Goal: Task Accomplishment & Management: Manage account settings

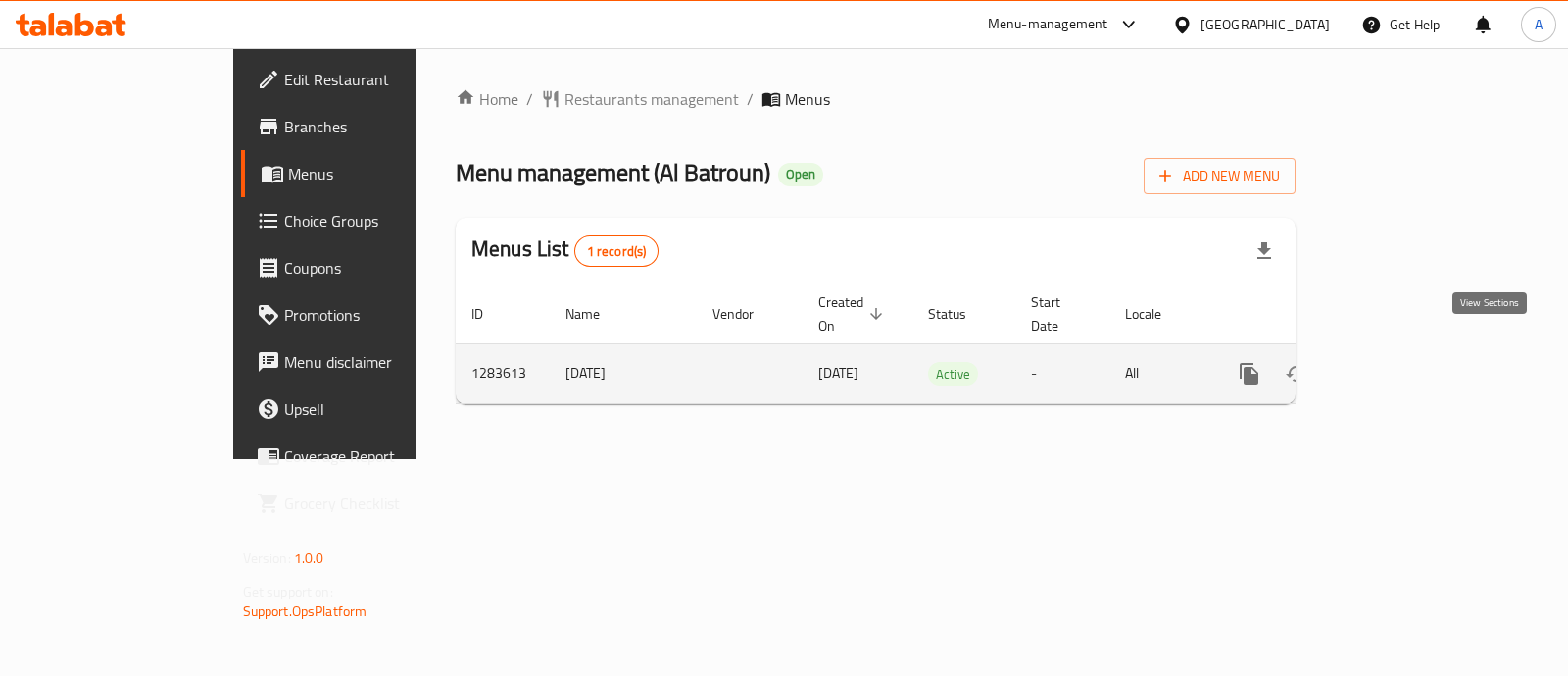
click at [1403, 362] on icon "enhanced table" at bounding box center [1391, 374] width 24 height 24
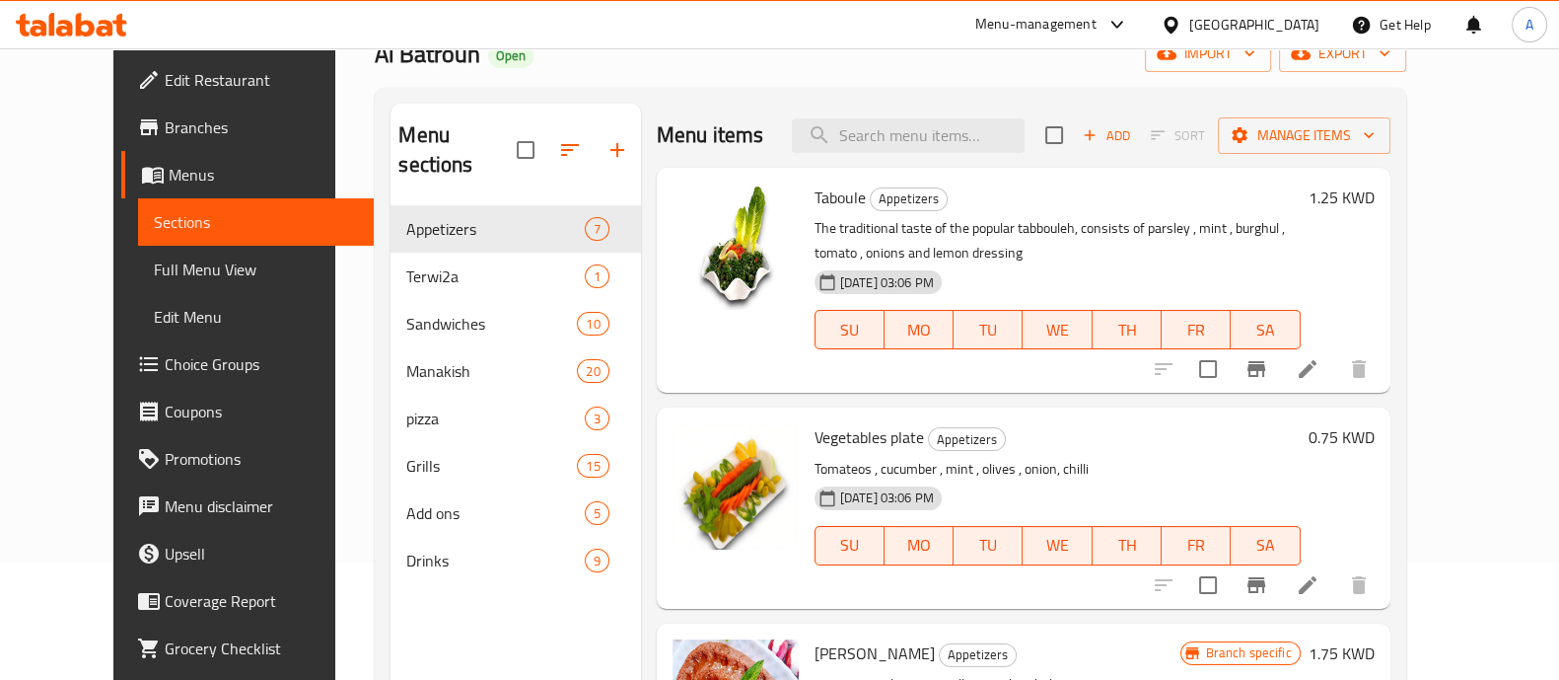
scroll to position [120, 0]
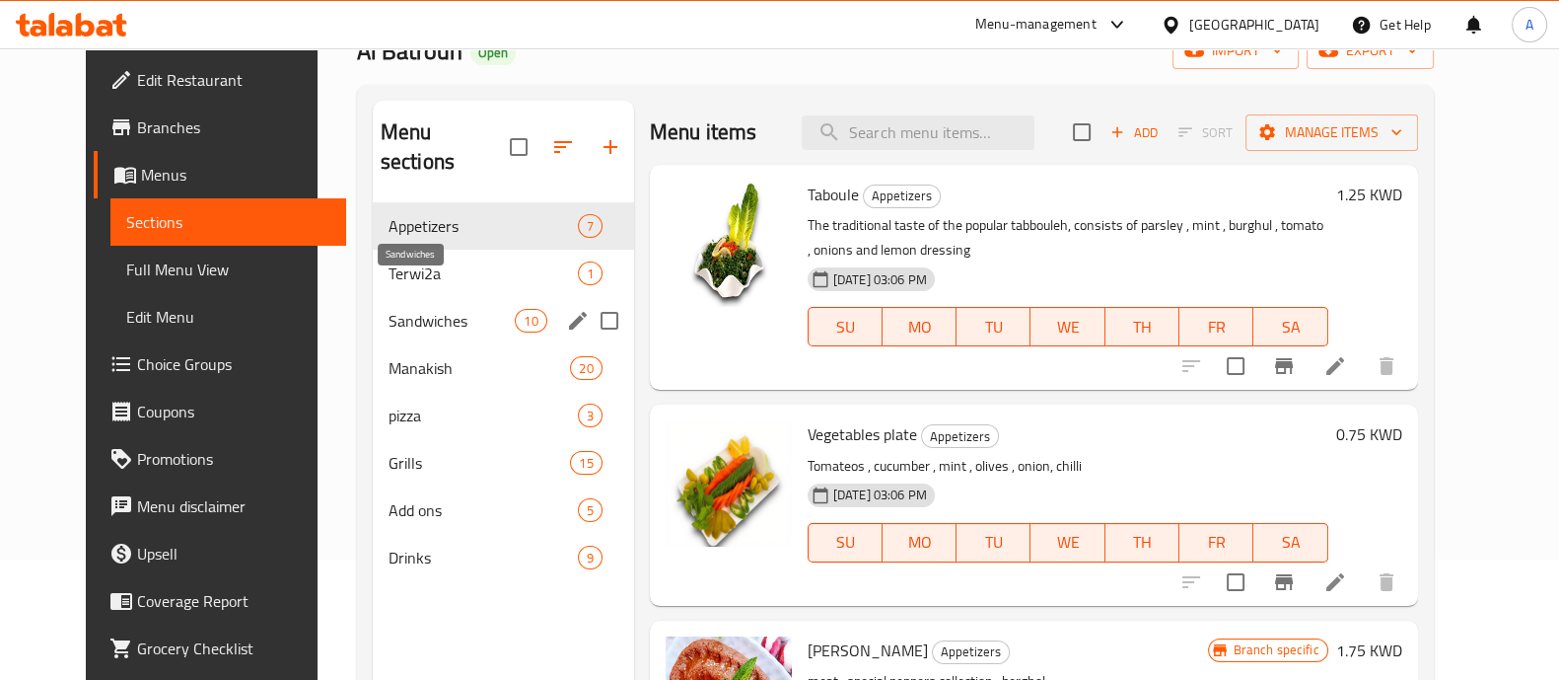
click at [395, 309] on span "Sandwiches" at bounding box center [452, 321] width 127 height 24
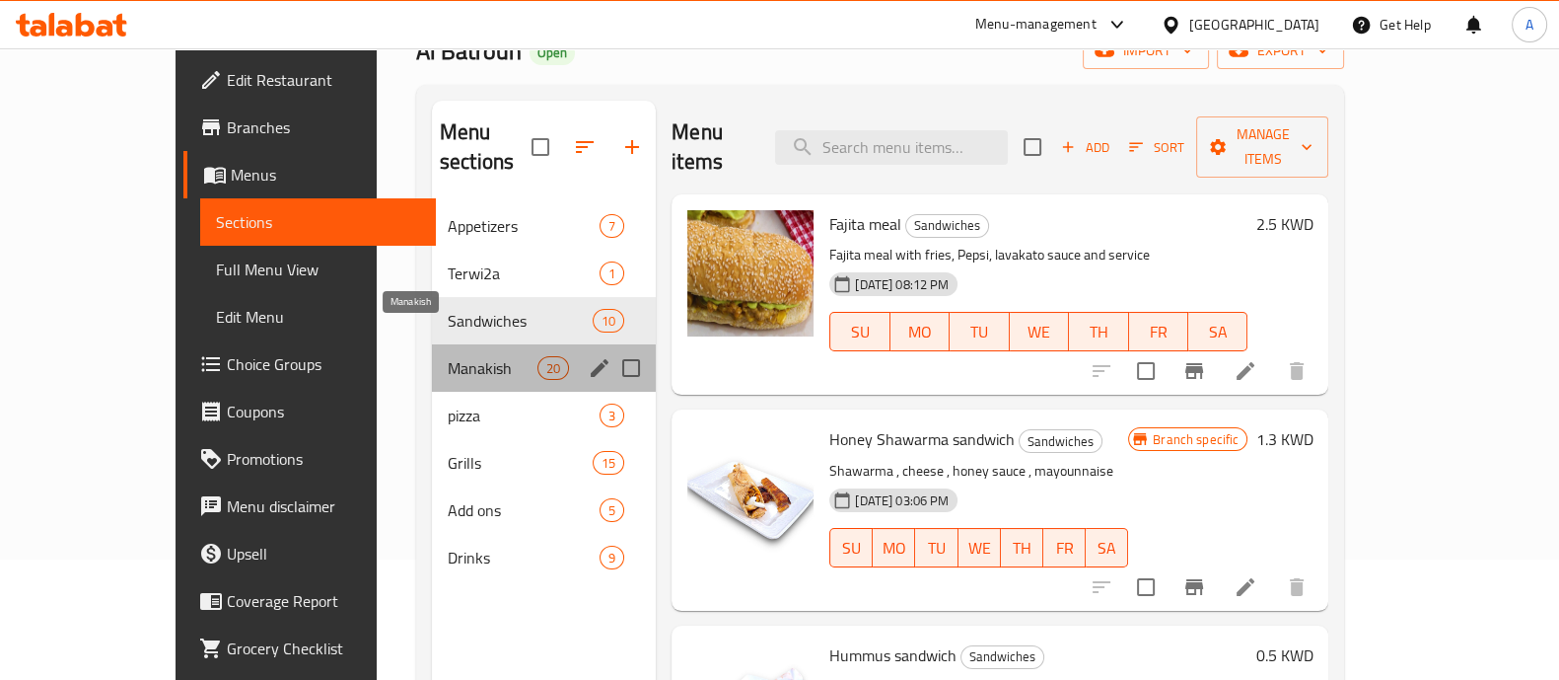
click at [448, 356] on span "Manakish" at bounding box center [493, 368] width 90 height 24
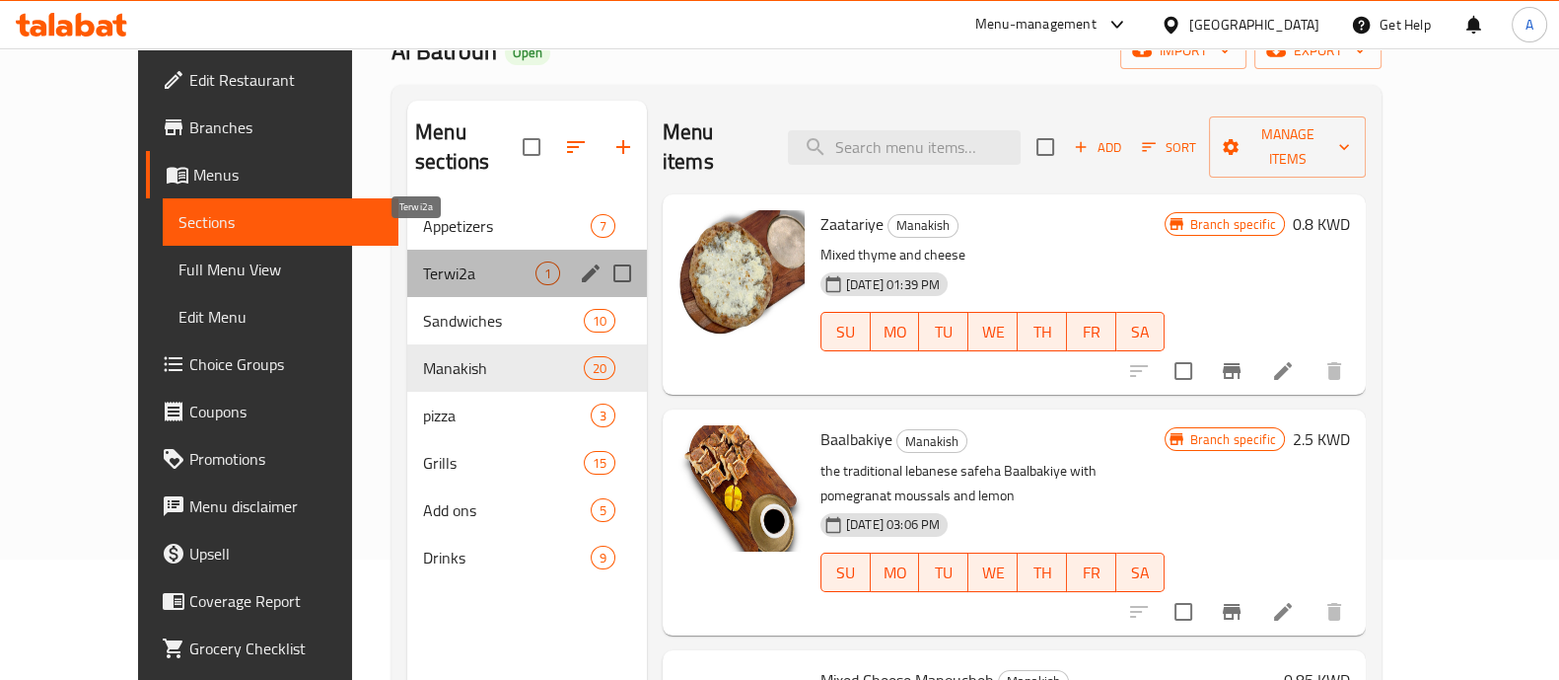
click at [423, 261] on span "Terwi2a" at bounding box center [479, 273] width 112 height 24
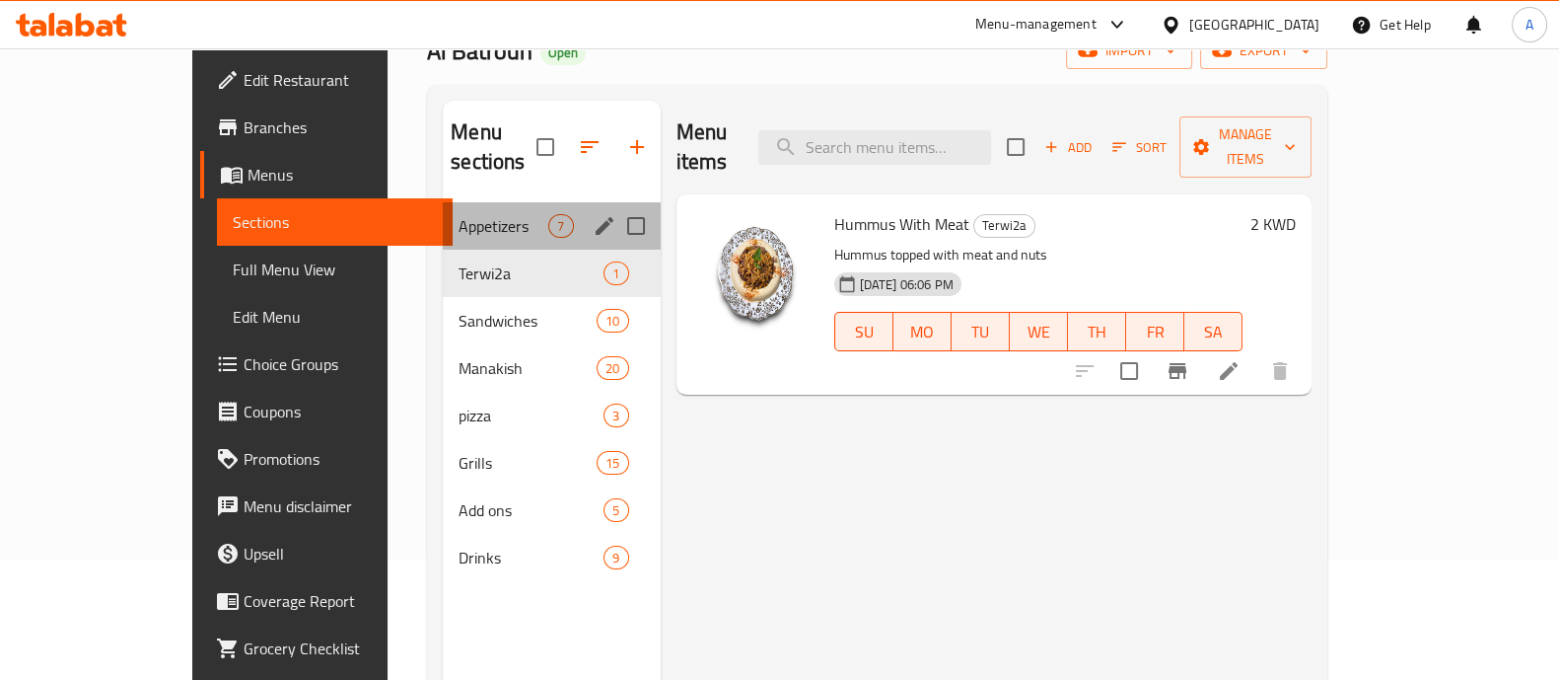
click at [443, 212] on div "Appetizers 7" at bounding box center [551, 225] width 217 height 47
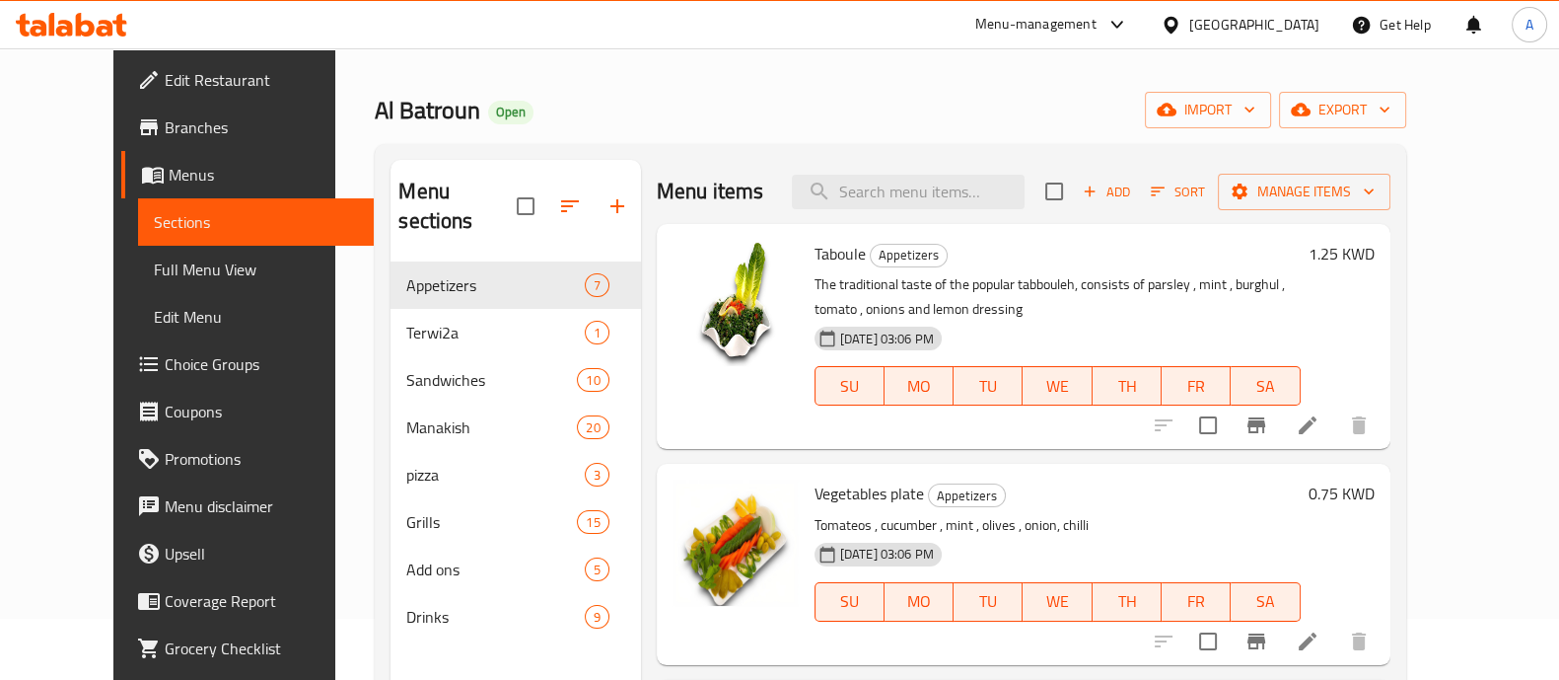
scroll to position [60, 0]
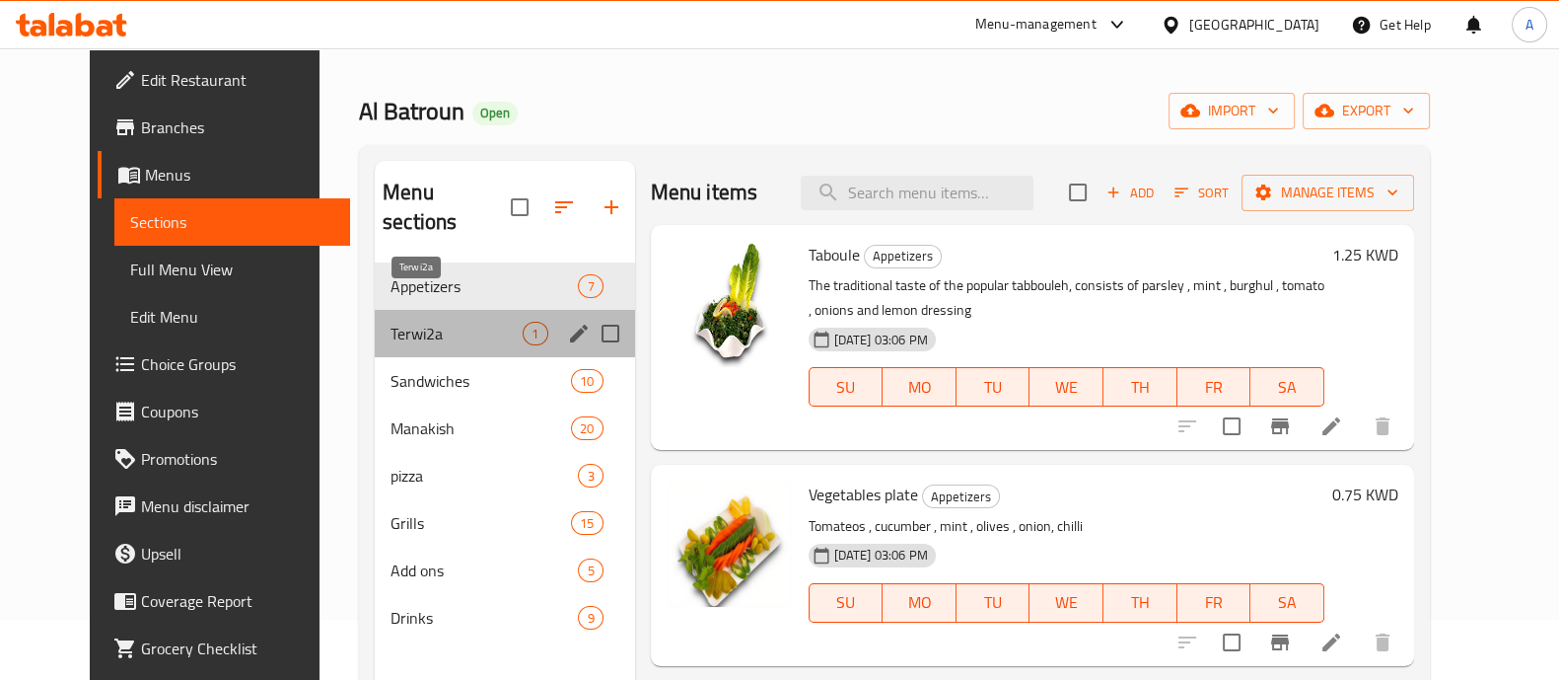
click at [391, 322] on span "Terwi2a" at bounding box center [457, 334] width 132 height 24
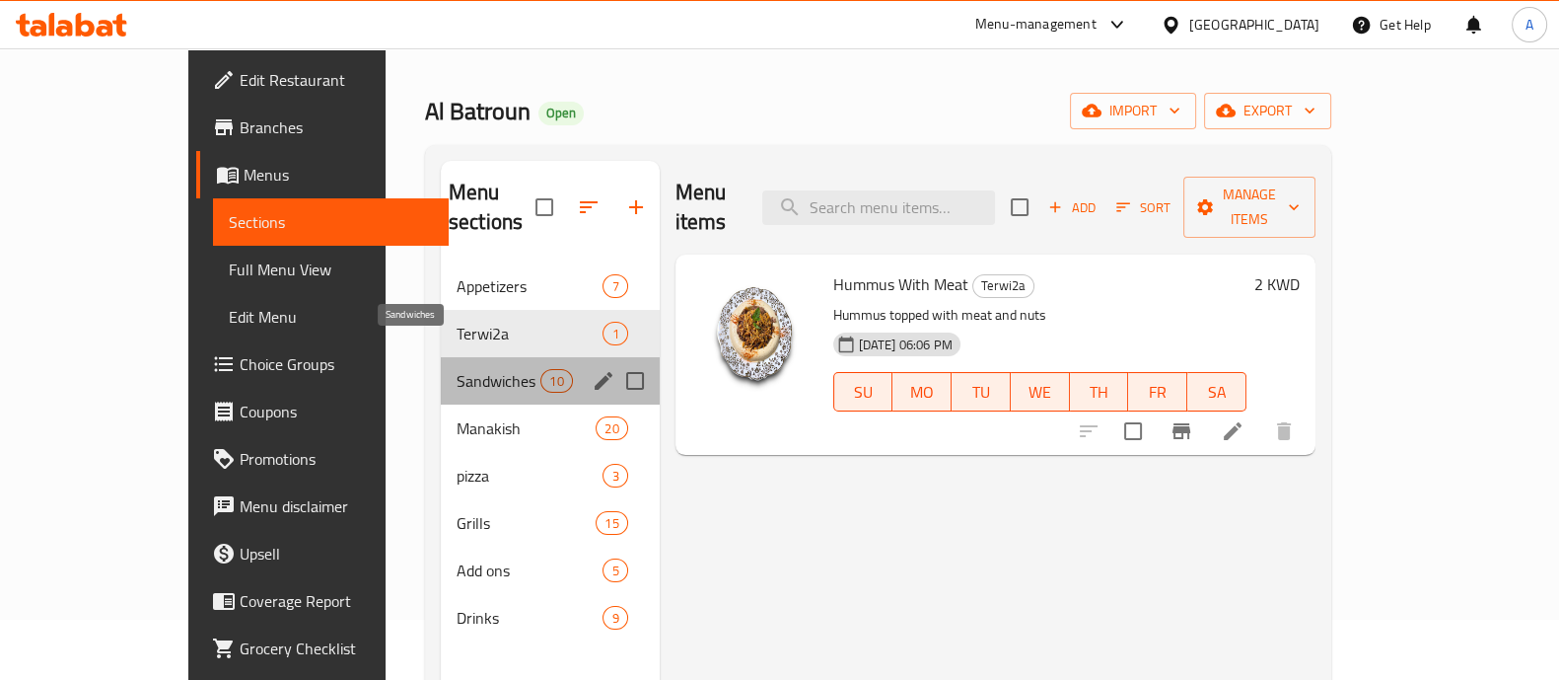
click at [457, 369] on span "Sandwiches" at bounding box center [499, 381] width 84 height 24
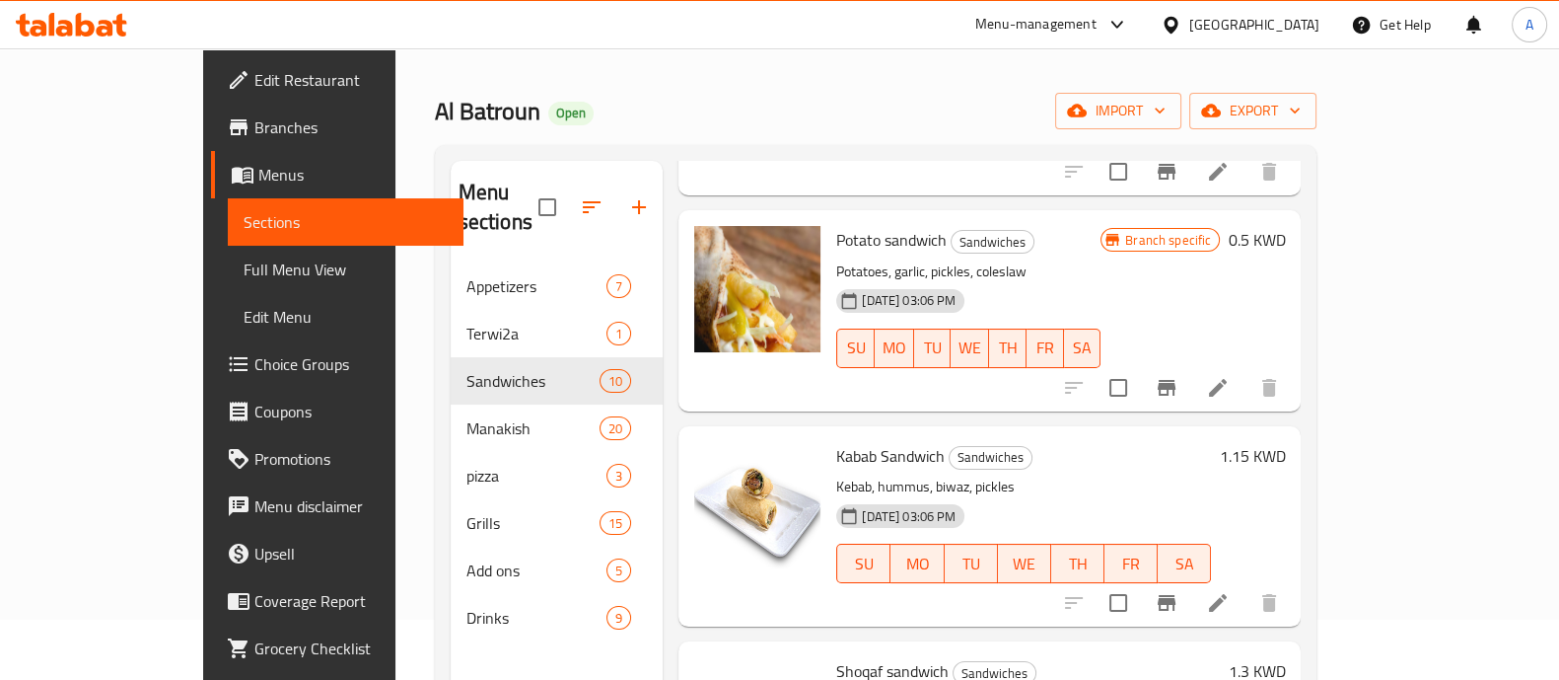
scroll to position [1186, 0]
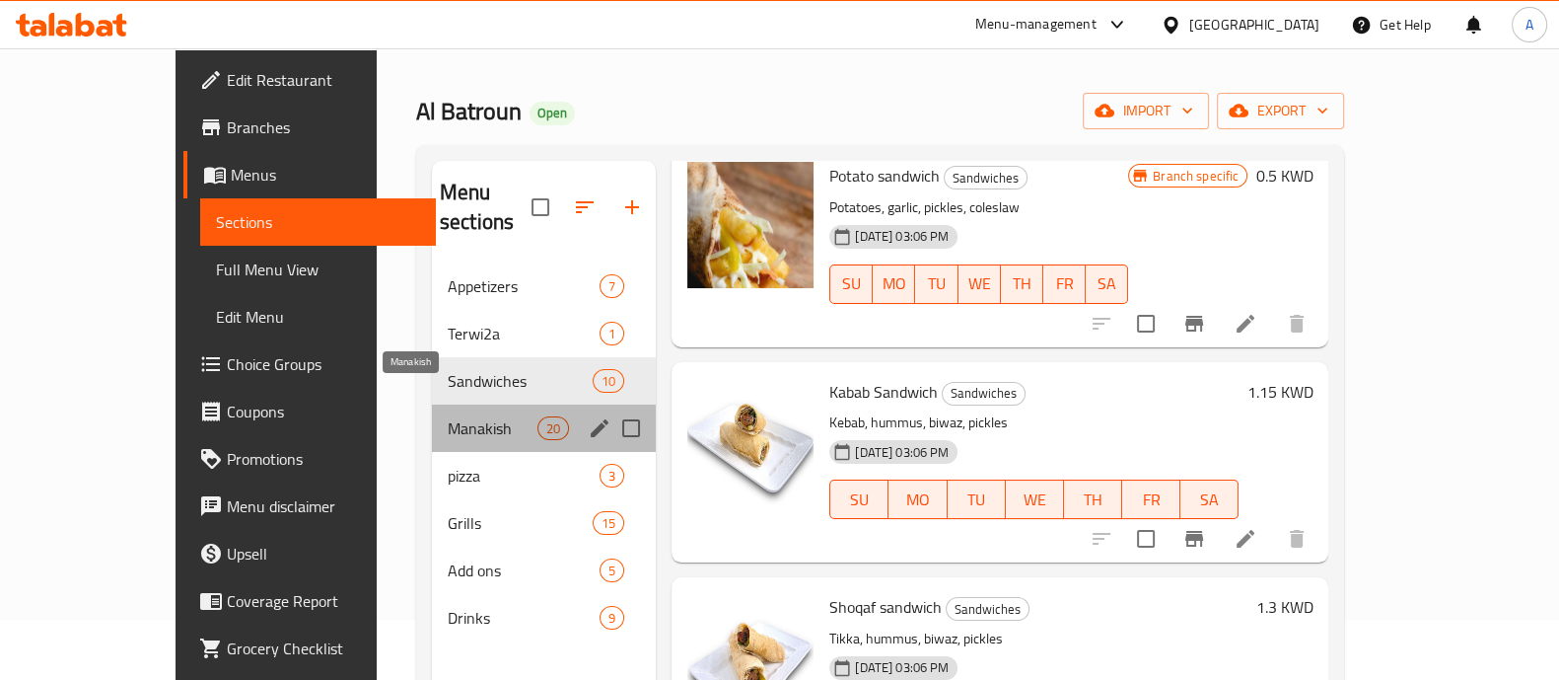
click at [448, 416] on span "Manakish" at bounding box center [493, 428] width 90 height 24
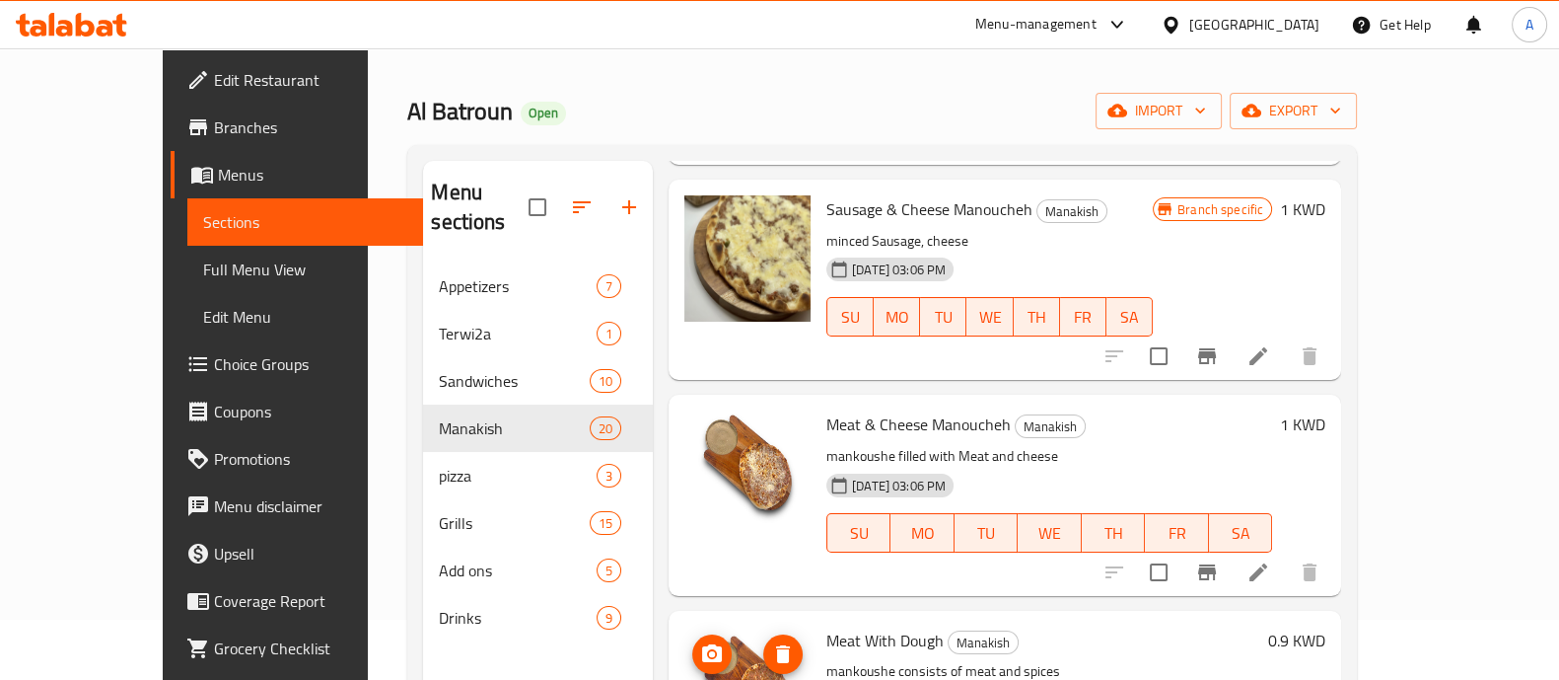
scroll to position [2545, 0]
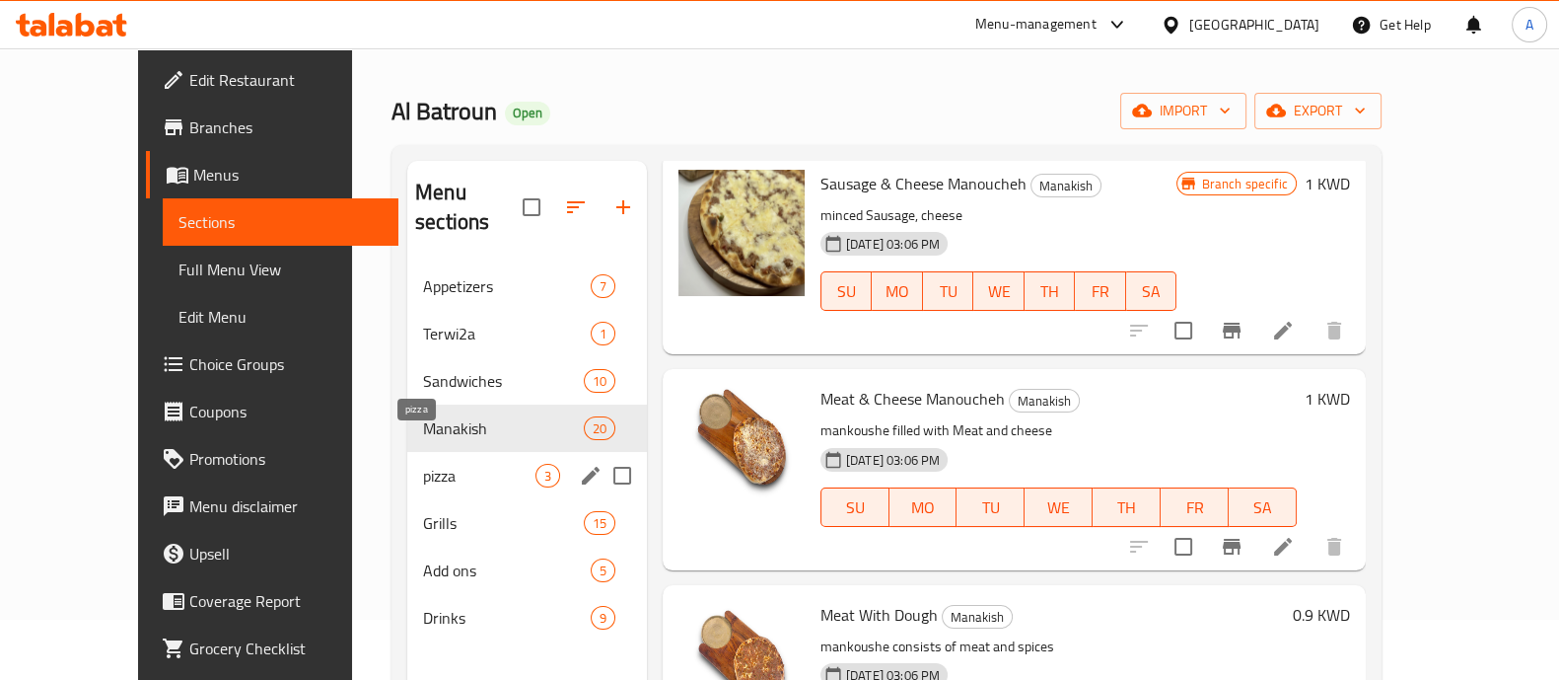
click at [423, 464] on span "pizza" at bounding box center [479, 476] width 112 height 24
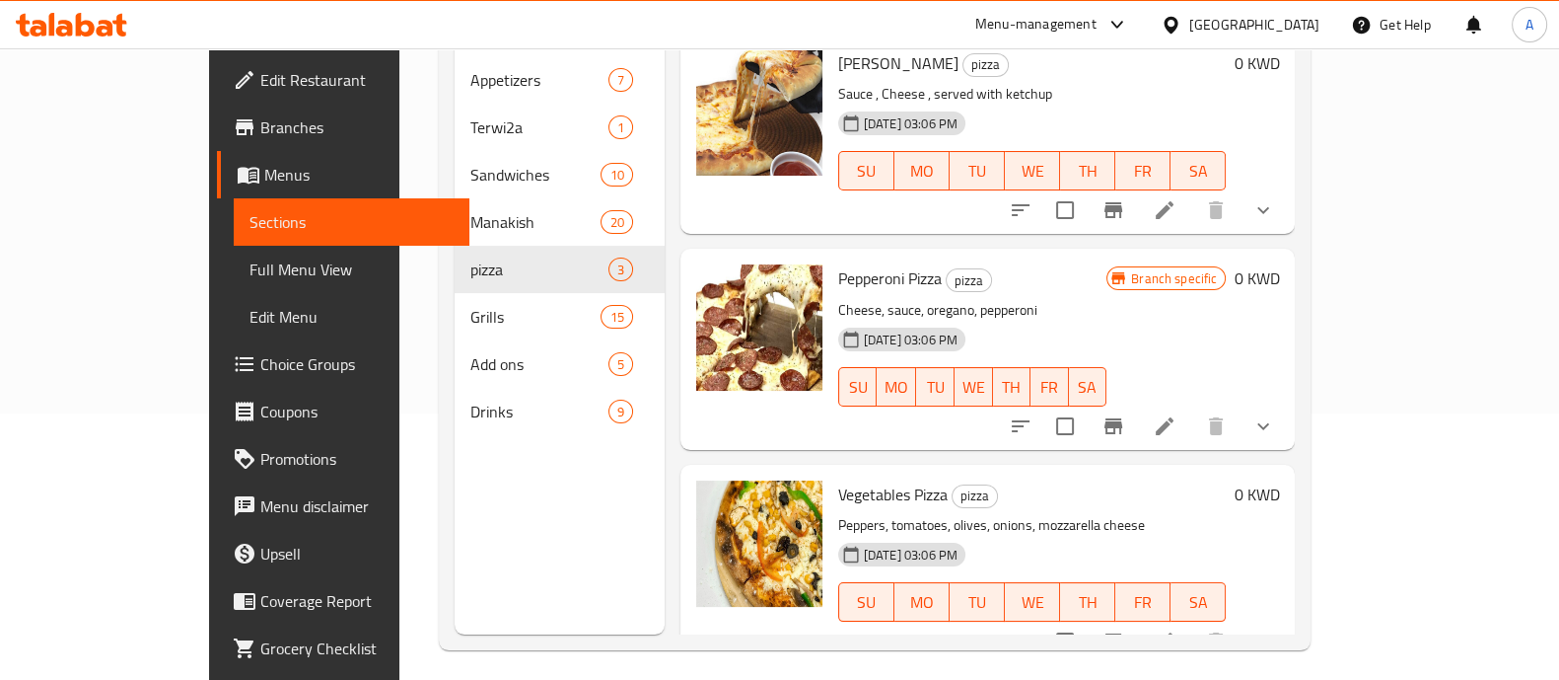
scroll to position [276, 0]
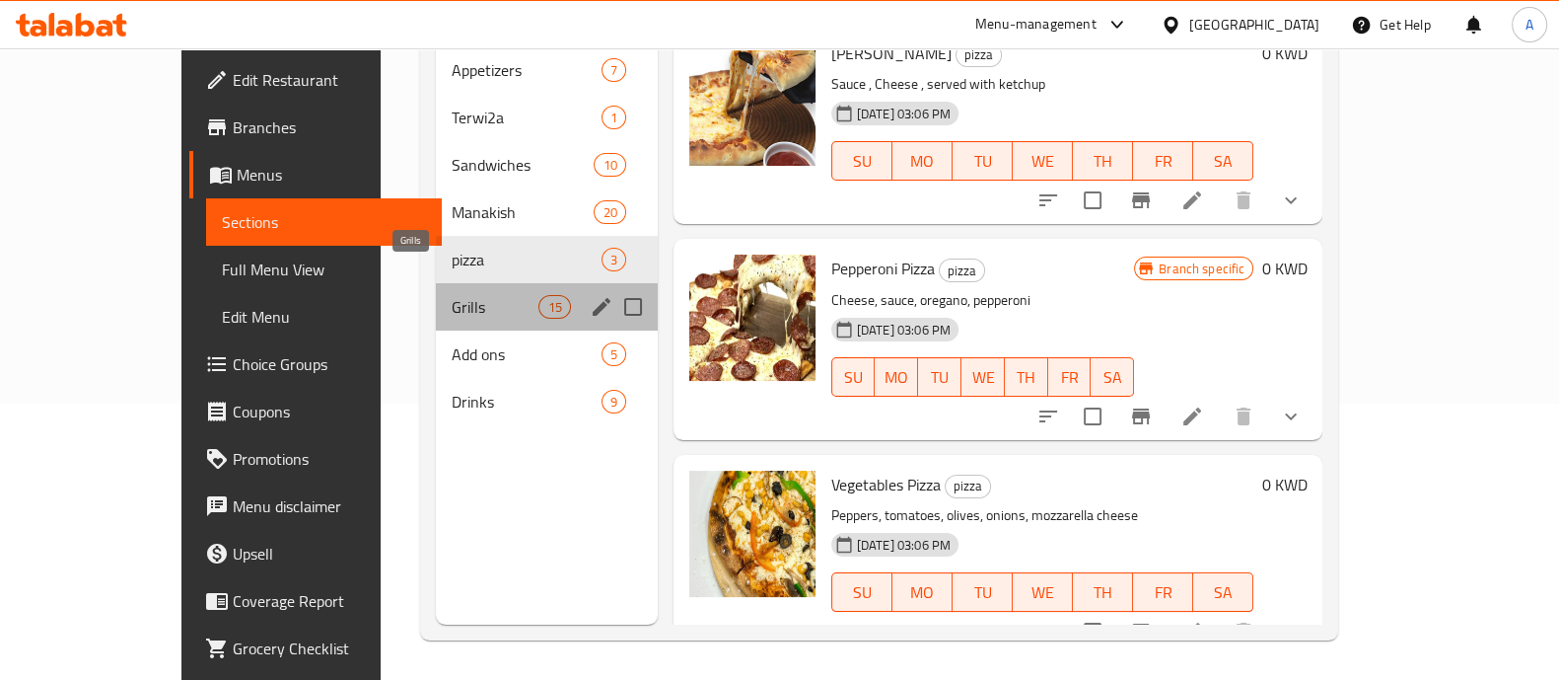
click at [452, 295] on span "Grills" at bounding box center [496, 307] width 88 height 24
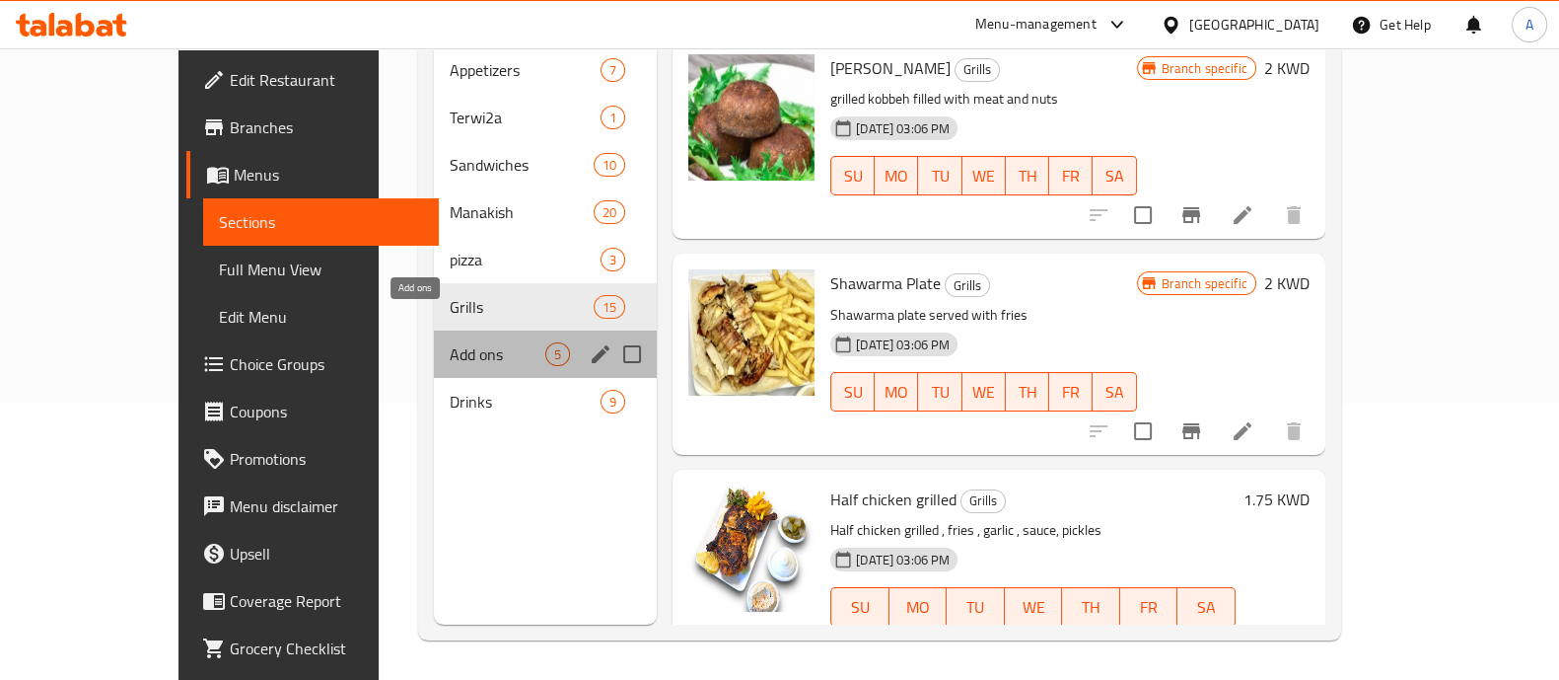
click at [450, 342] on span "Add ons" at bounding box center [498, 354] width 96 height 24
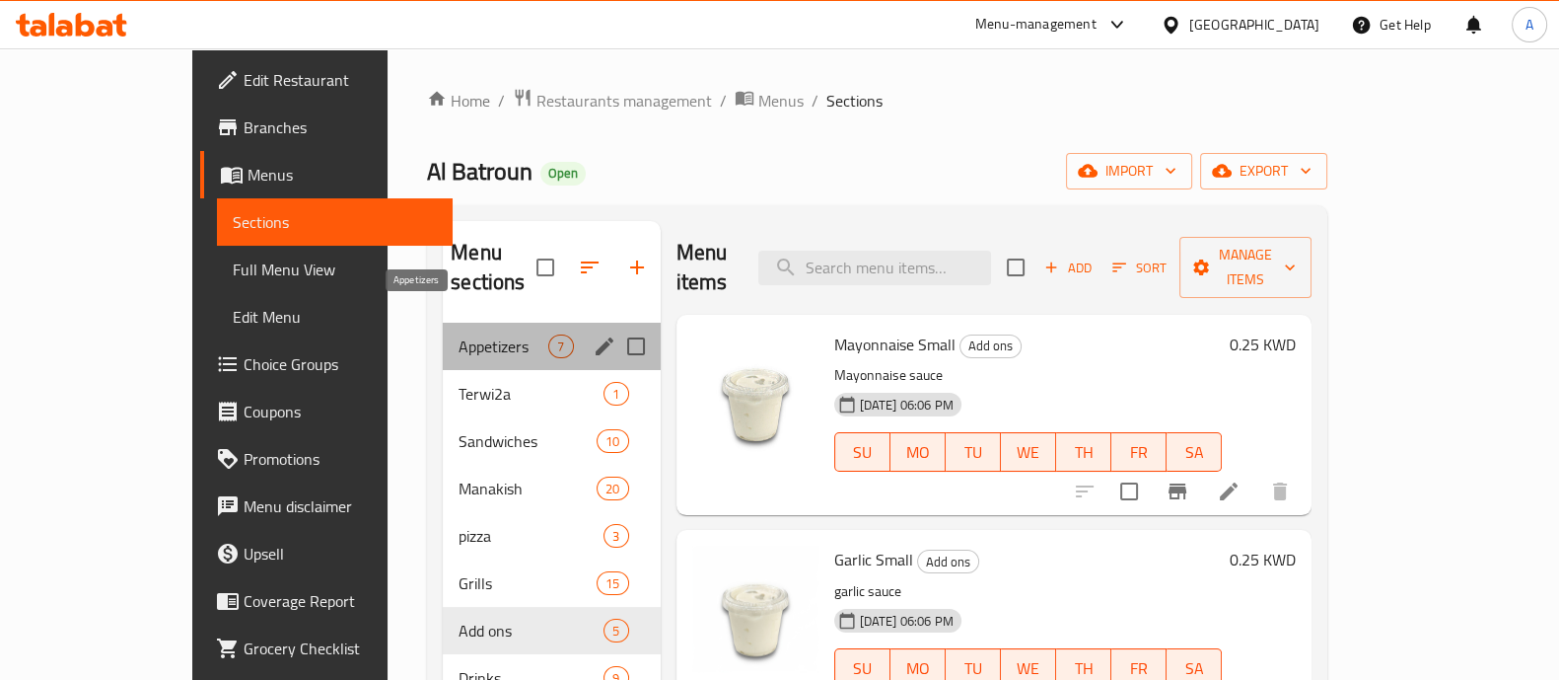
click at [459, 334] on span "Appetizers" at bounding box center [504, 346] width 90 height 24
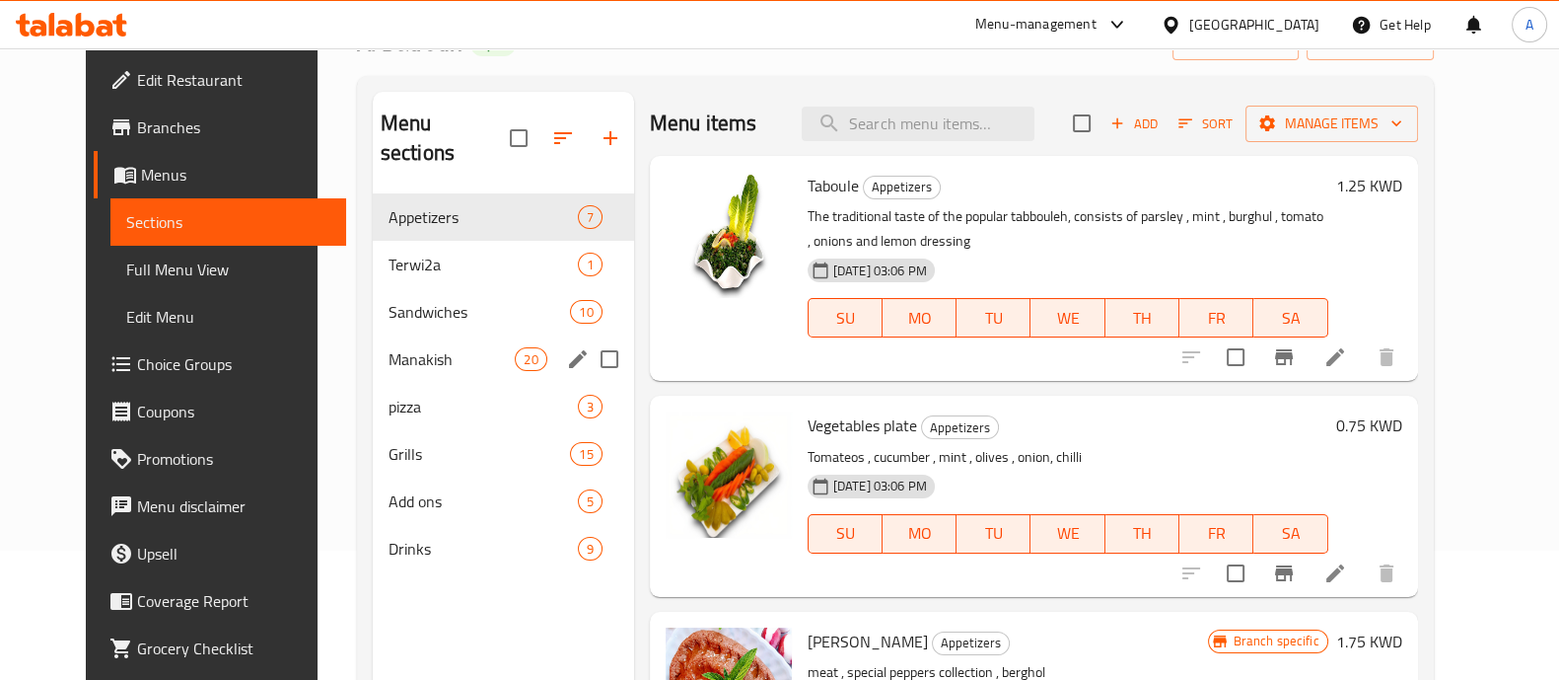
scroll to position [130, 0]
click at [394, 346] on span "Manakish" at bounding box center [452, 358] width 127 height 24
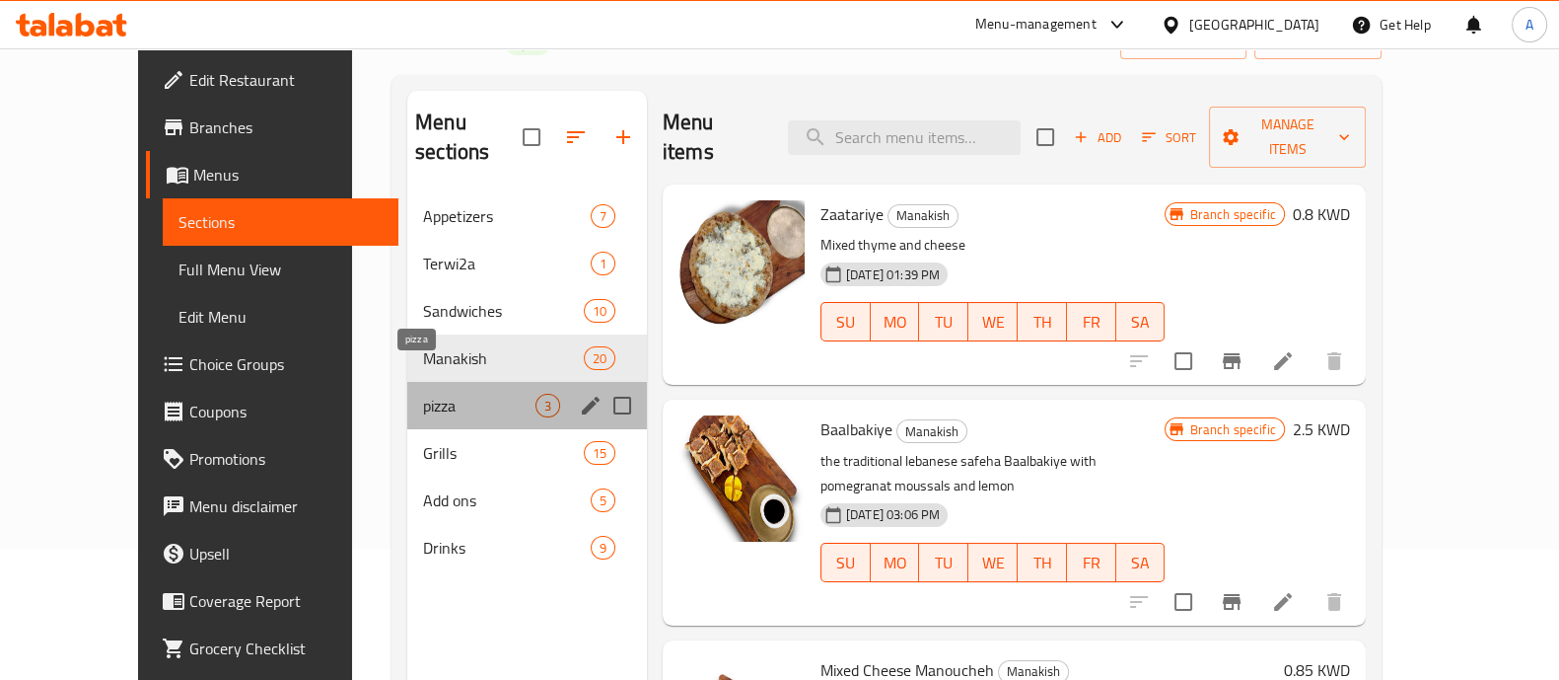
click at [423, 394] on span "pizza" at bounding box center [479, 406] width 112 height 24
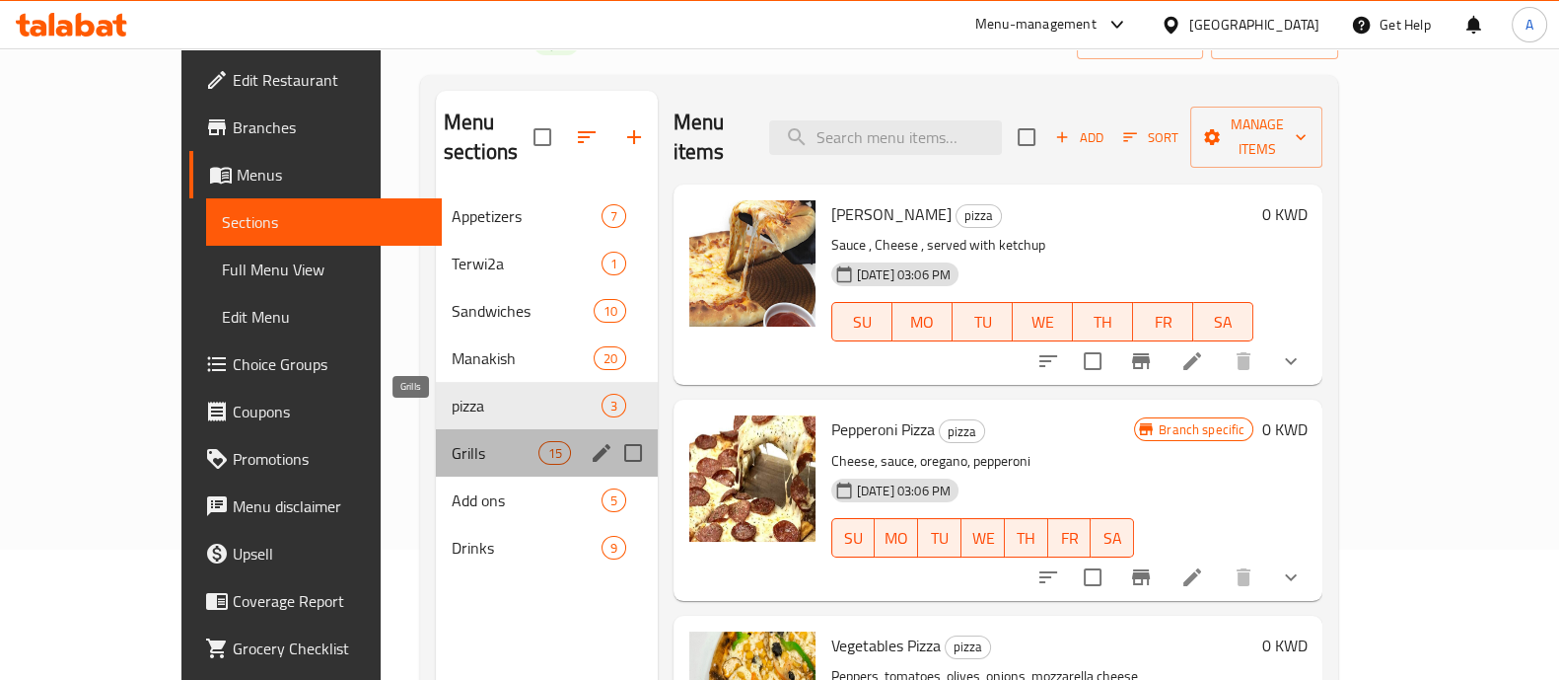
click at [452, 441] on span "Grills" at bounding box center [496, 453] width 88 height 24
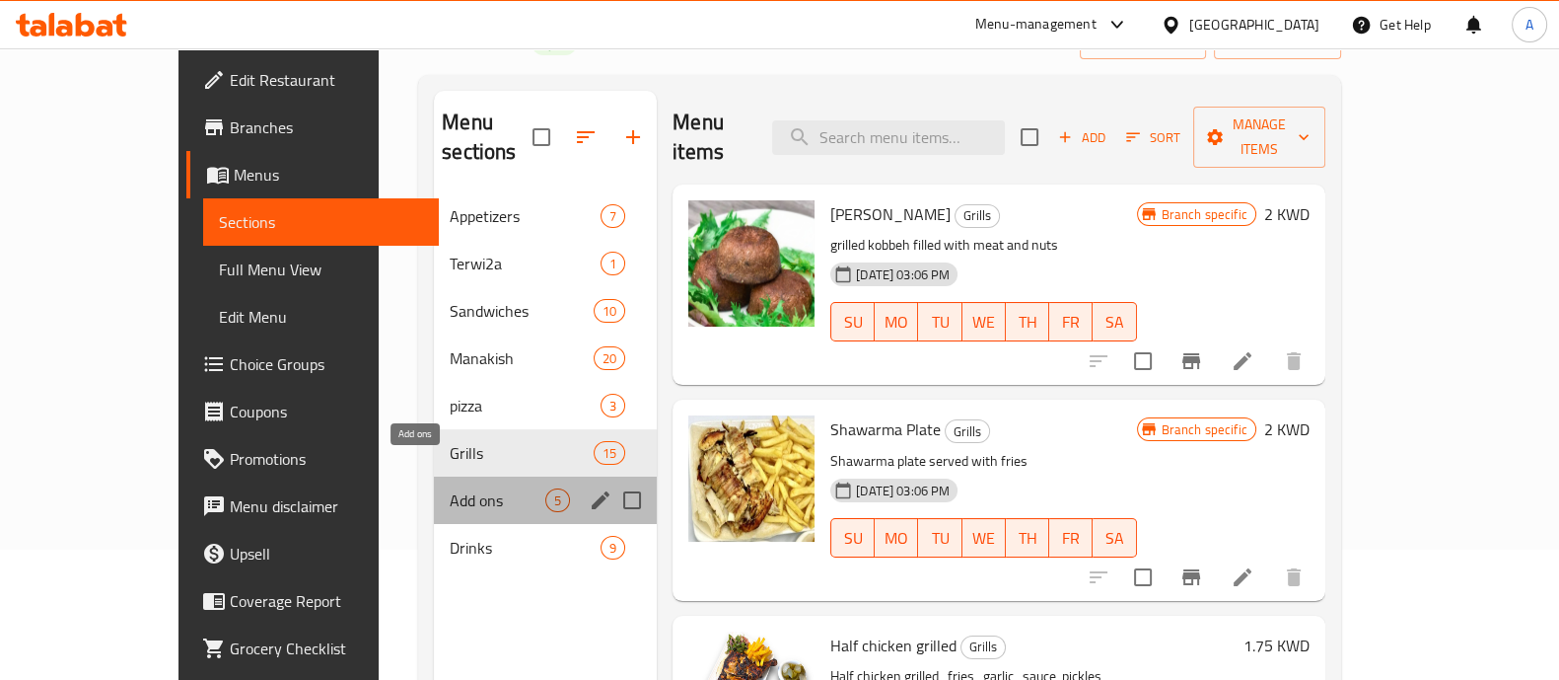
click at [450, 488] on span "Add ons" at bounding box center [498, 500] width 96 height 24
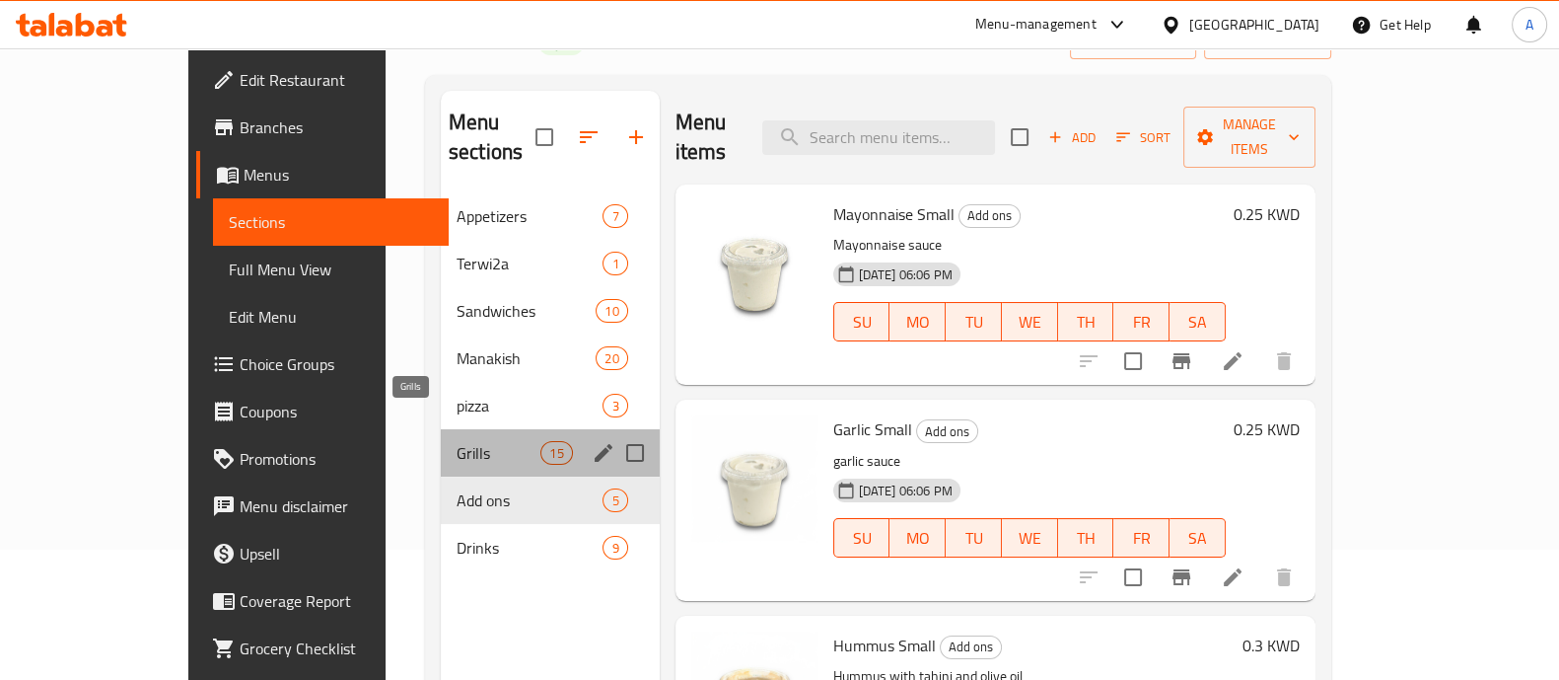
click at [457, 441] on span "Grills" at bounding box center [499, 453] width 84 height 24
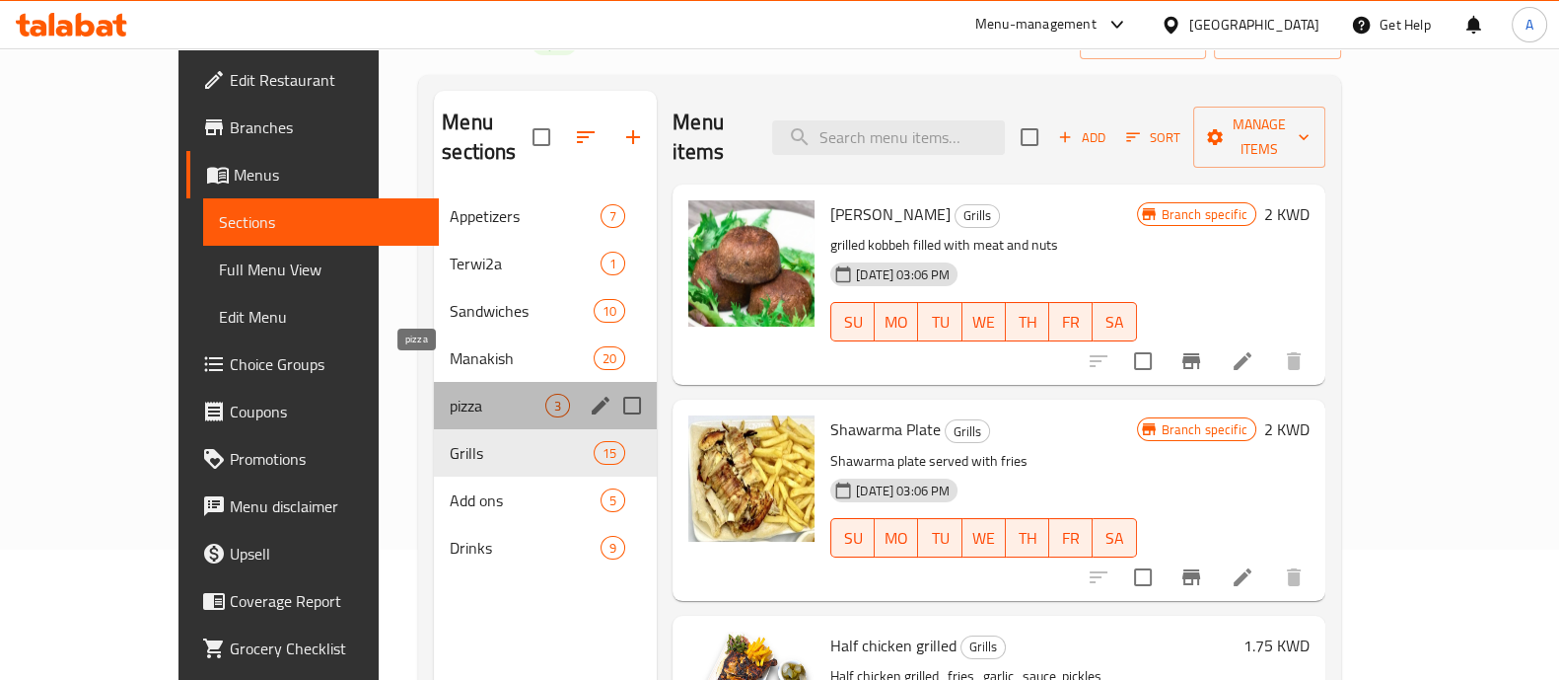
click at [450, 394] on span "pizza" at bounding box center [498, 406] width 96 height 24
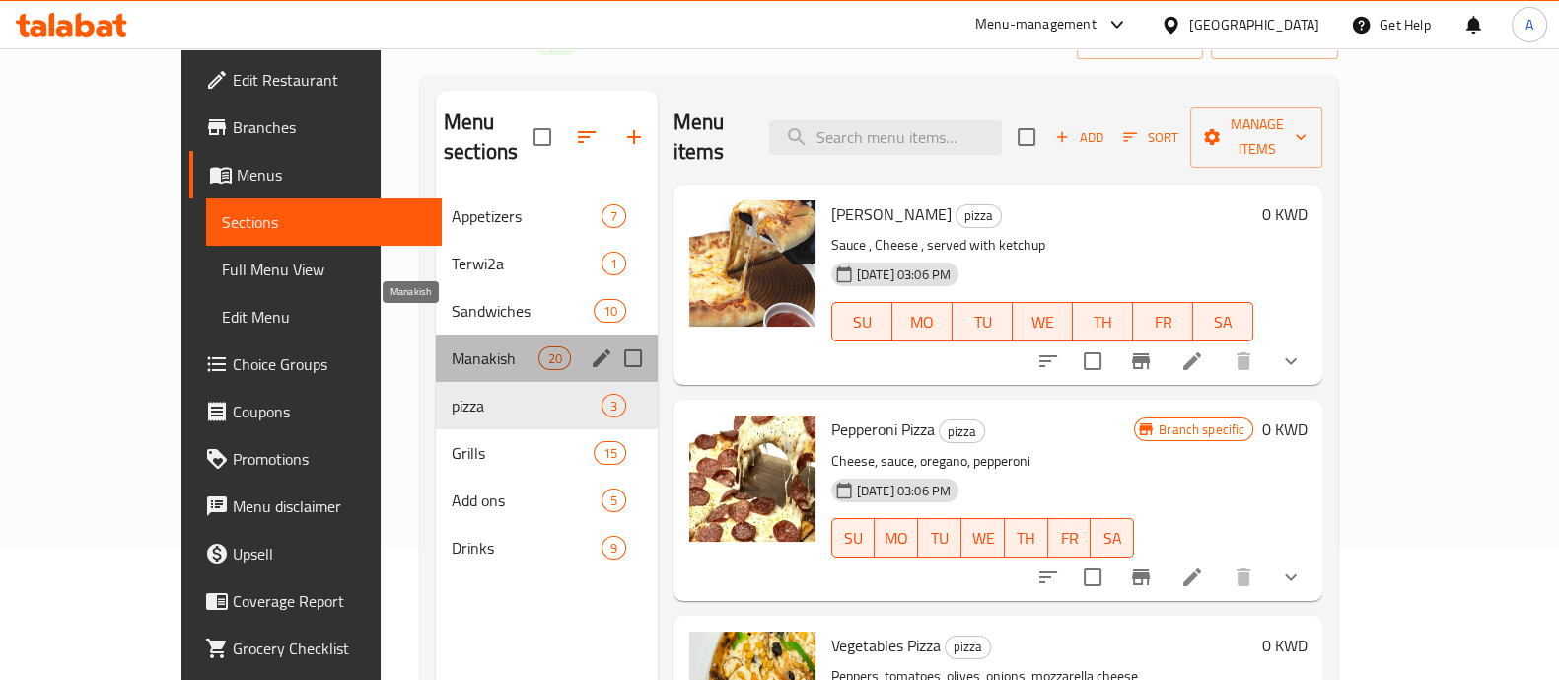
click at [452, 346] on span "Manakish" at bounding box center [496, 358] width 88 height 24
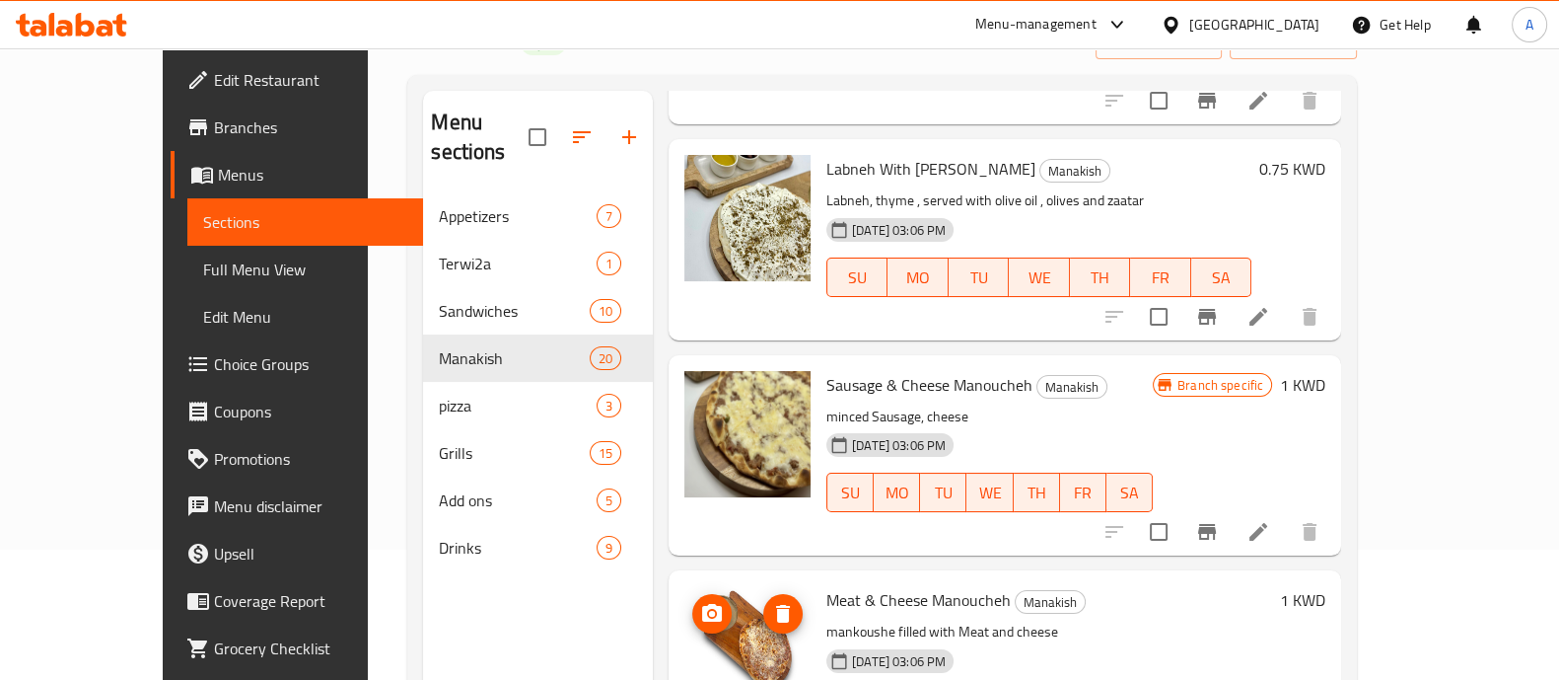
scroll to position [2299, 0]
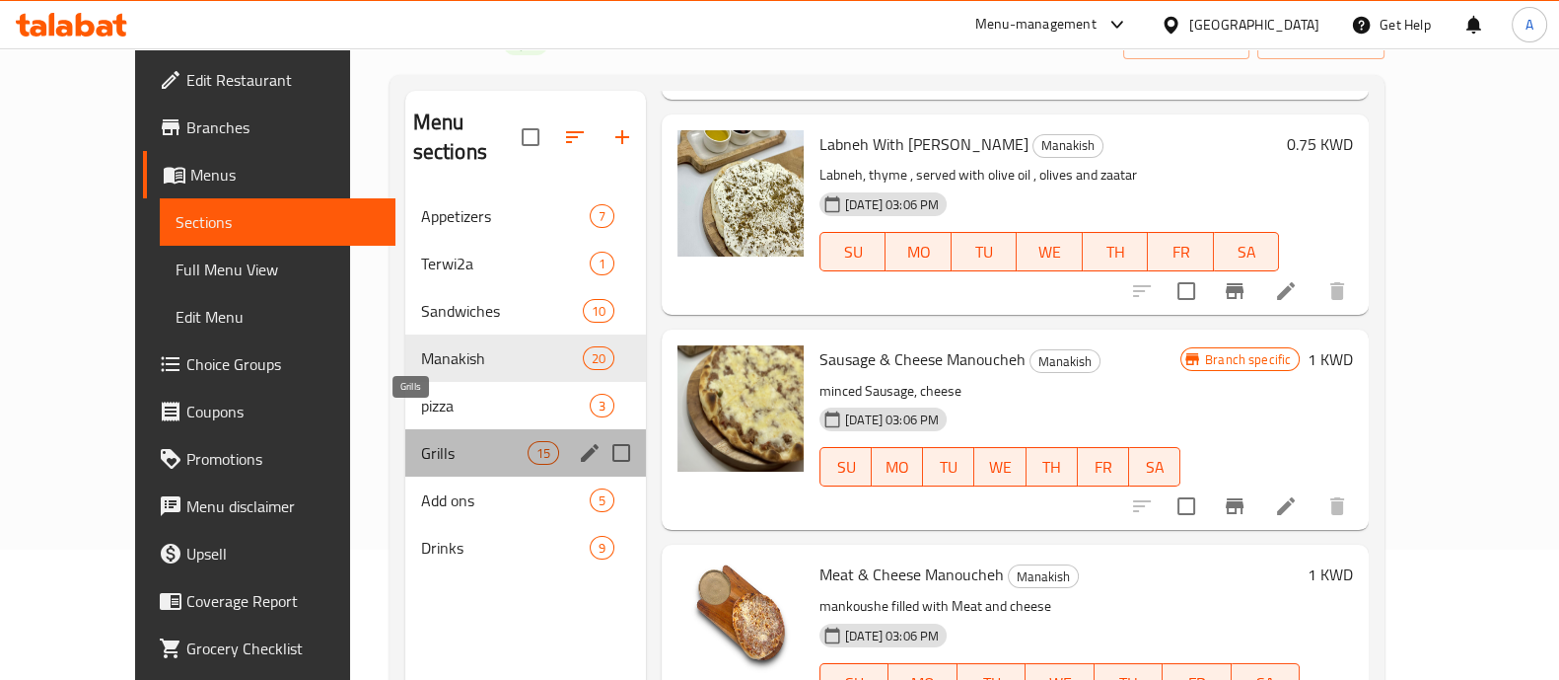
click at [421, 441] on span "Grills" at bounding box center [474, 453] width 107 height 24
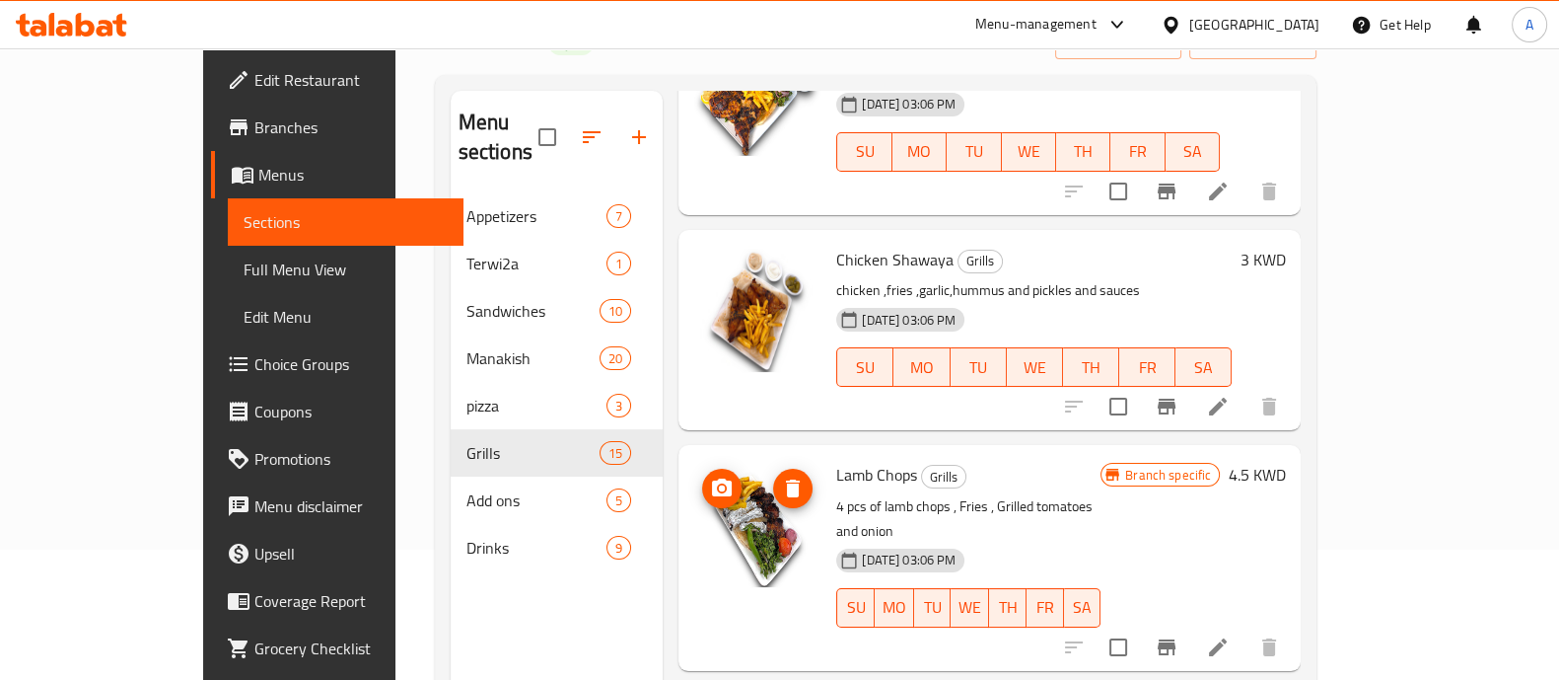
scroll to position [1273, 0]
click at [702, 585] on div "Lamb Chops Grills 4 pcs of lamb chops , Fries , Grilled tomatoes and onion [DAT…" at bounding box center [990, 556] width 622 height 225
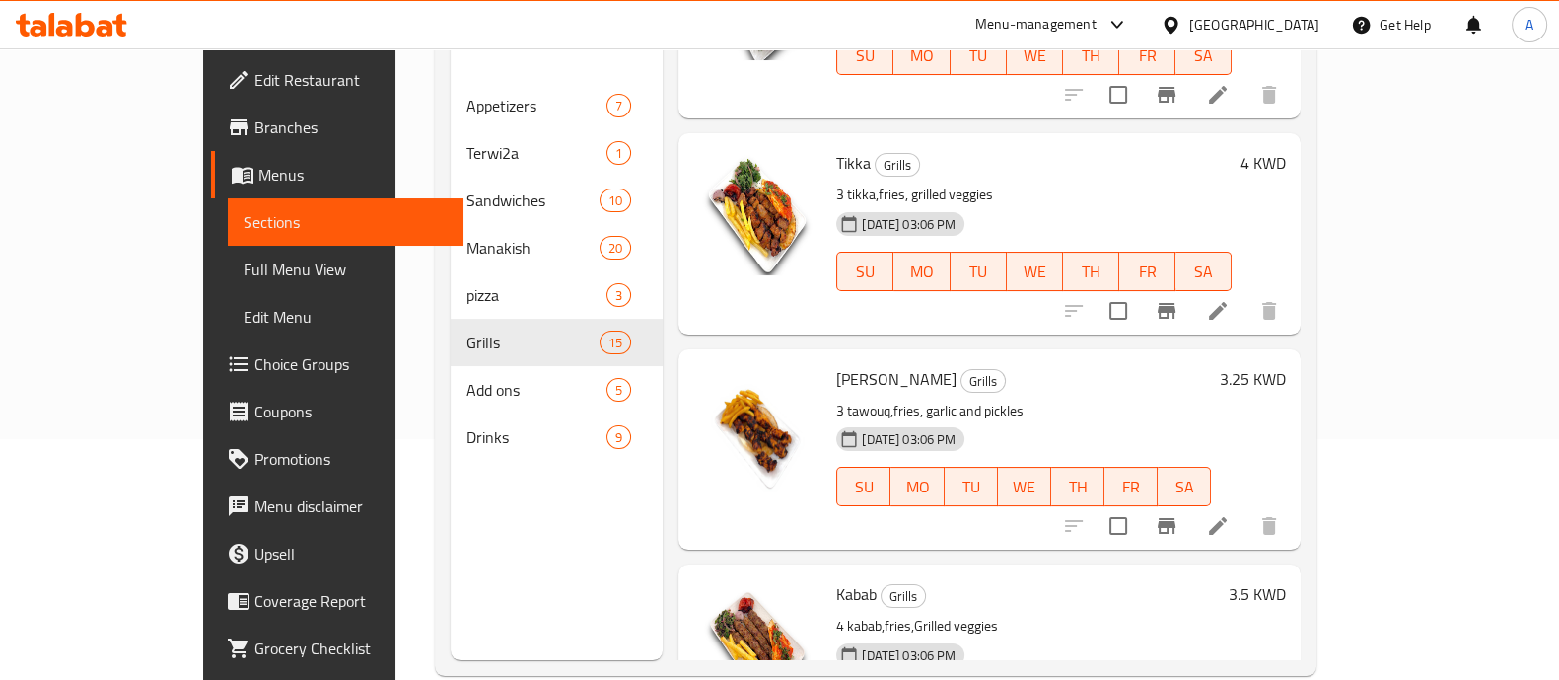
scroll to position [276, 0]
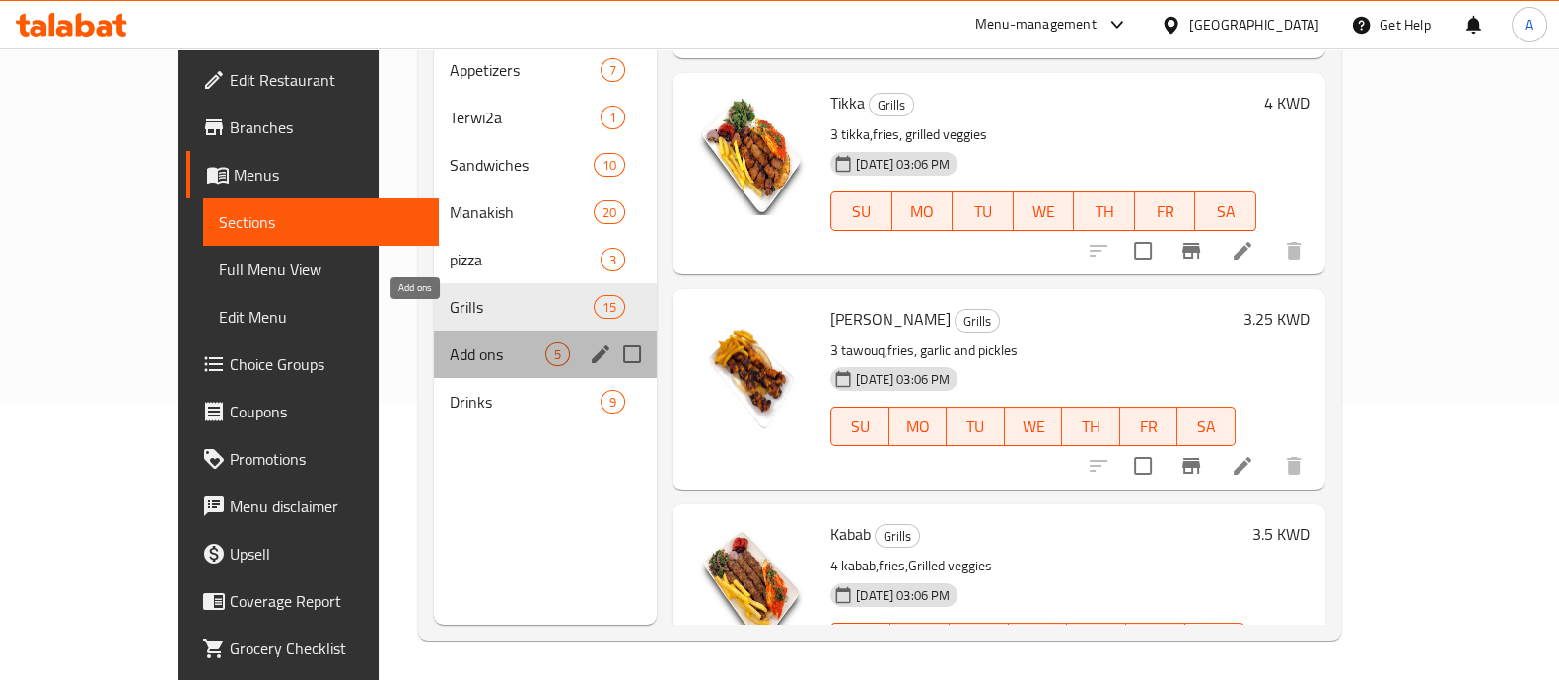
click at [450, 342] on span "Add ons" at bounding box center [498, 354] width 96 height 24
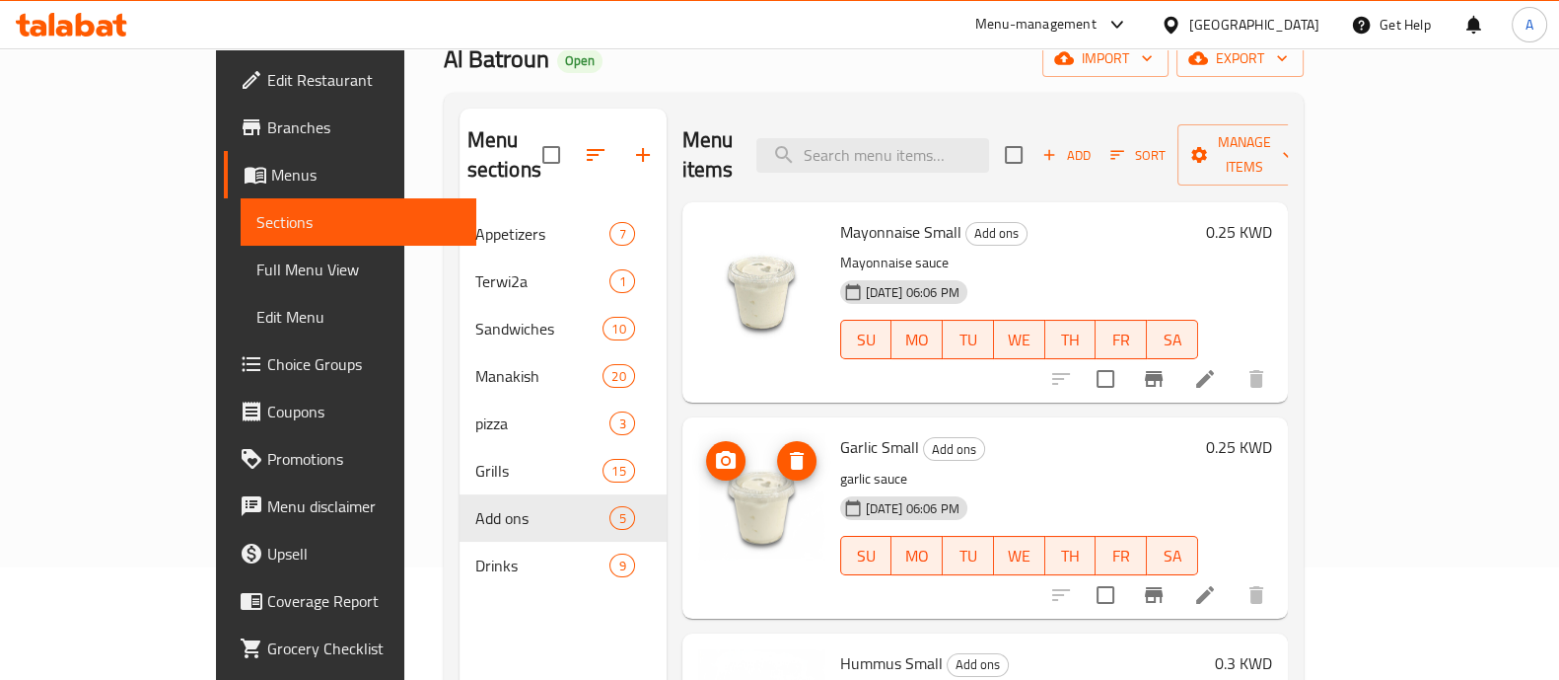
scroll to position [110, 0]
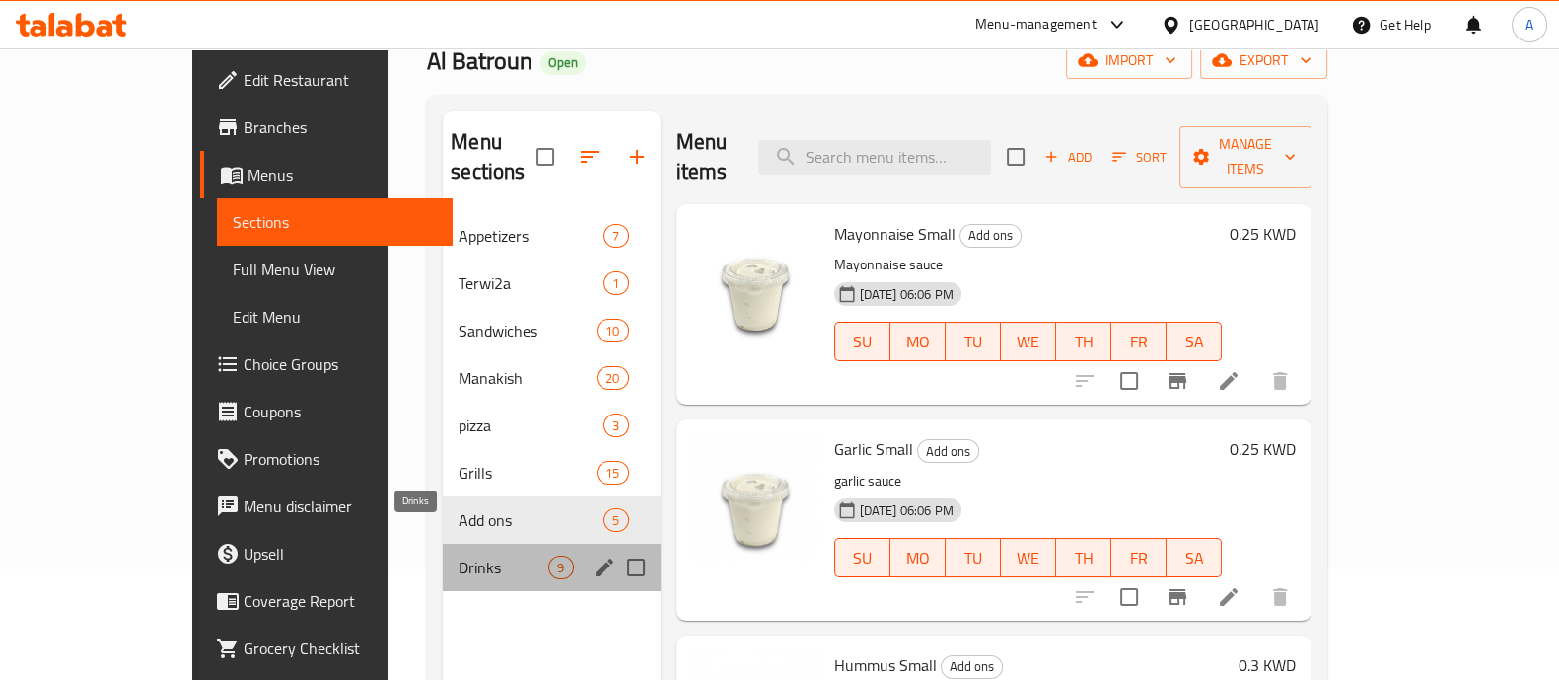
click at [466, 555] on span "Drinks" at bounding box center [504, 567] width 90 height 24
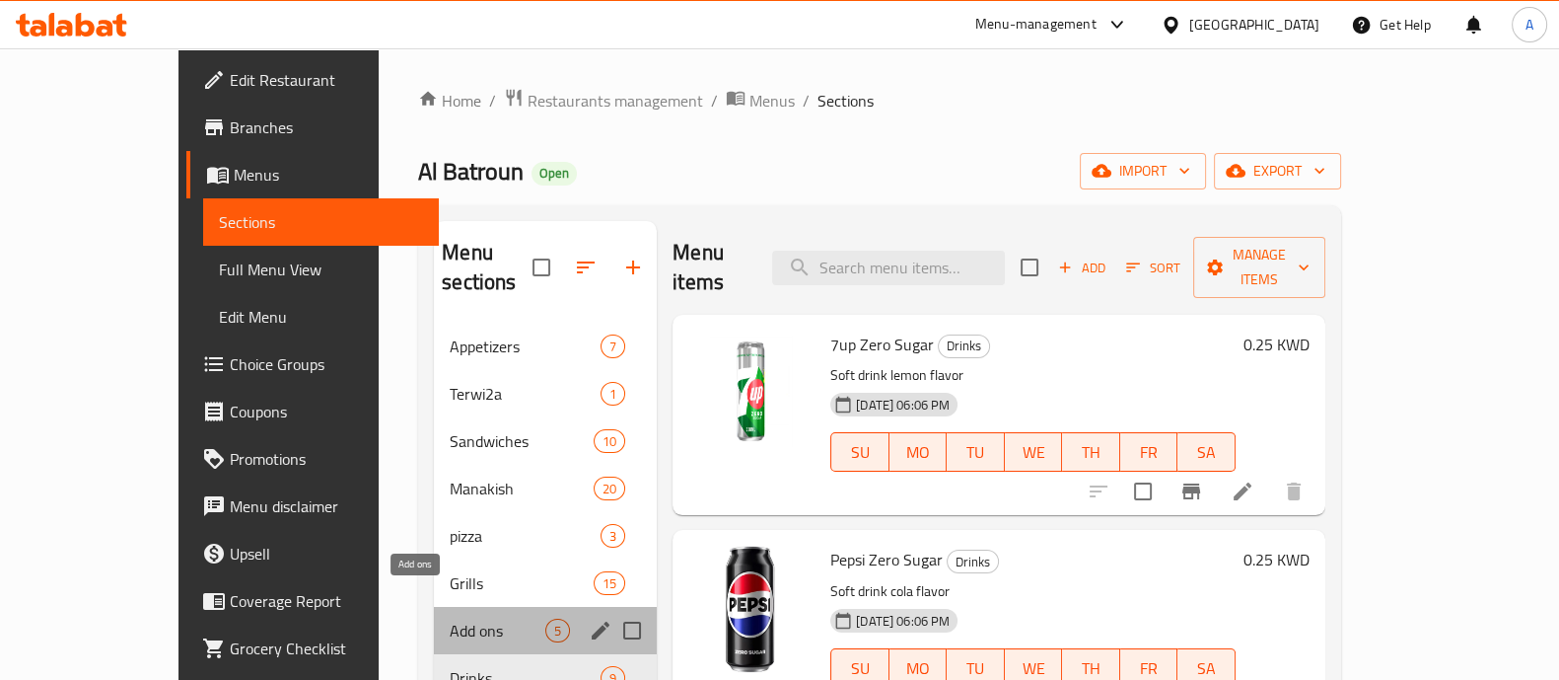
click at [450, 618] on span "Add ons" at bounding box center [498, 630] width 96 height 24
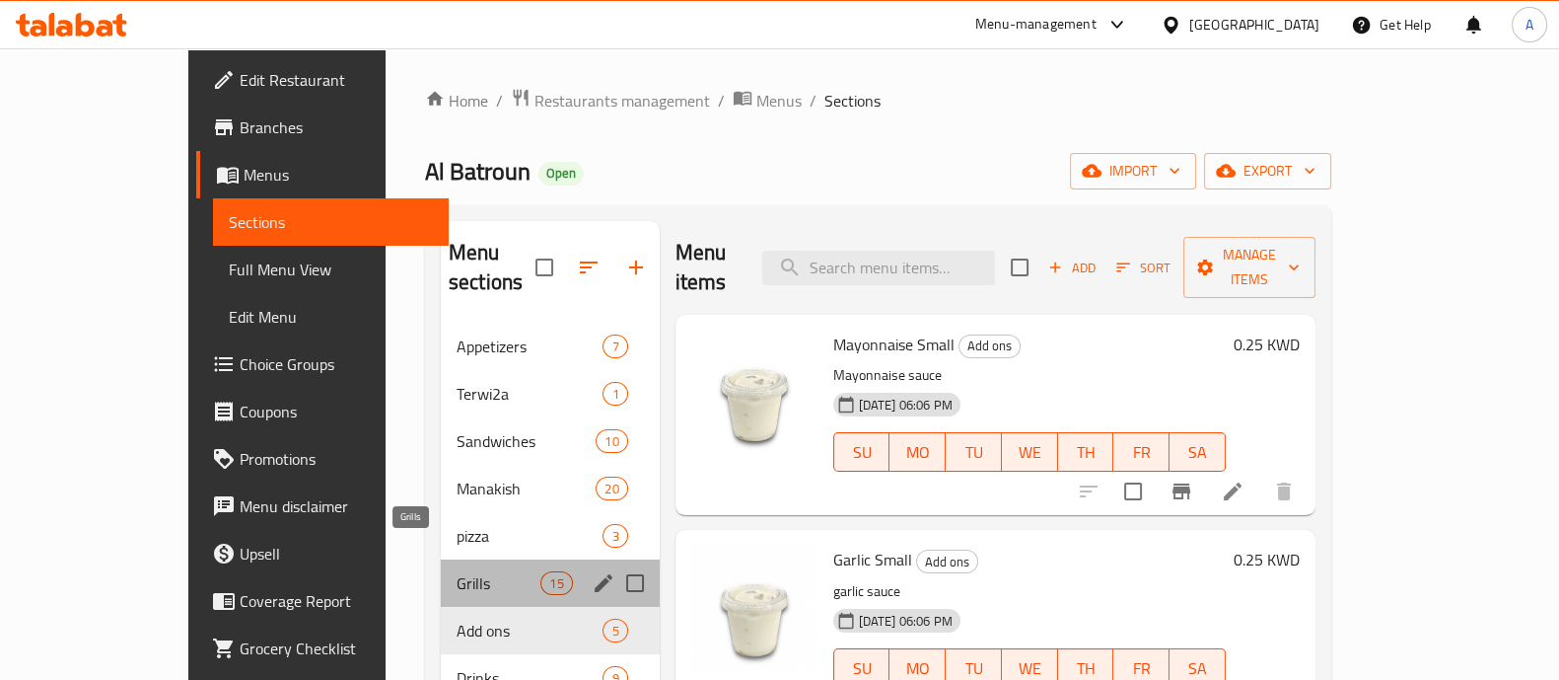
click at [457, 571] on span "Grills" at bounding box center [499, 583] width 84 height 24
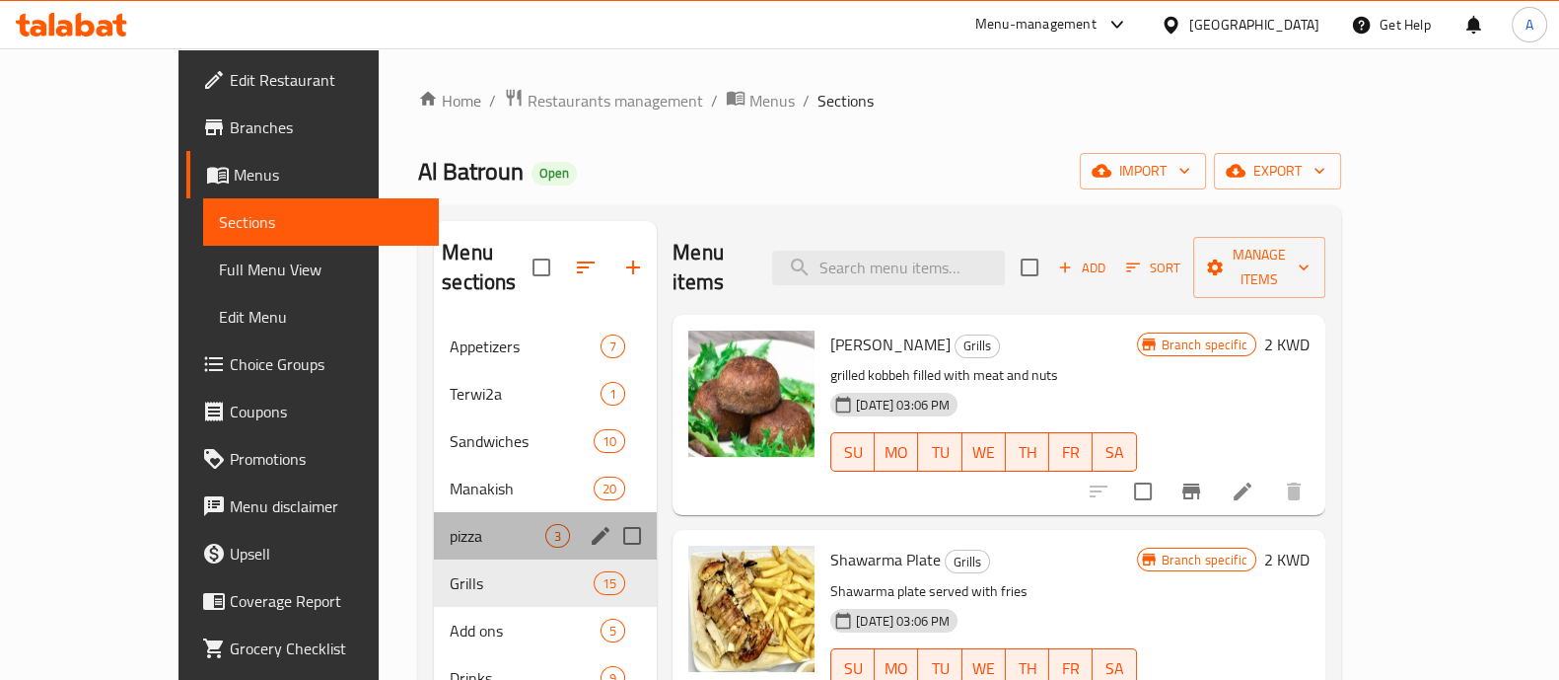
click at [434, 518] on div "pizza 3" at bounding box center [545, 535] width 223 height 47
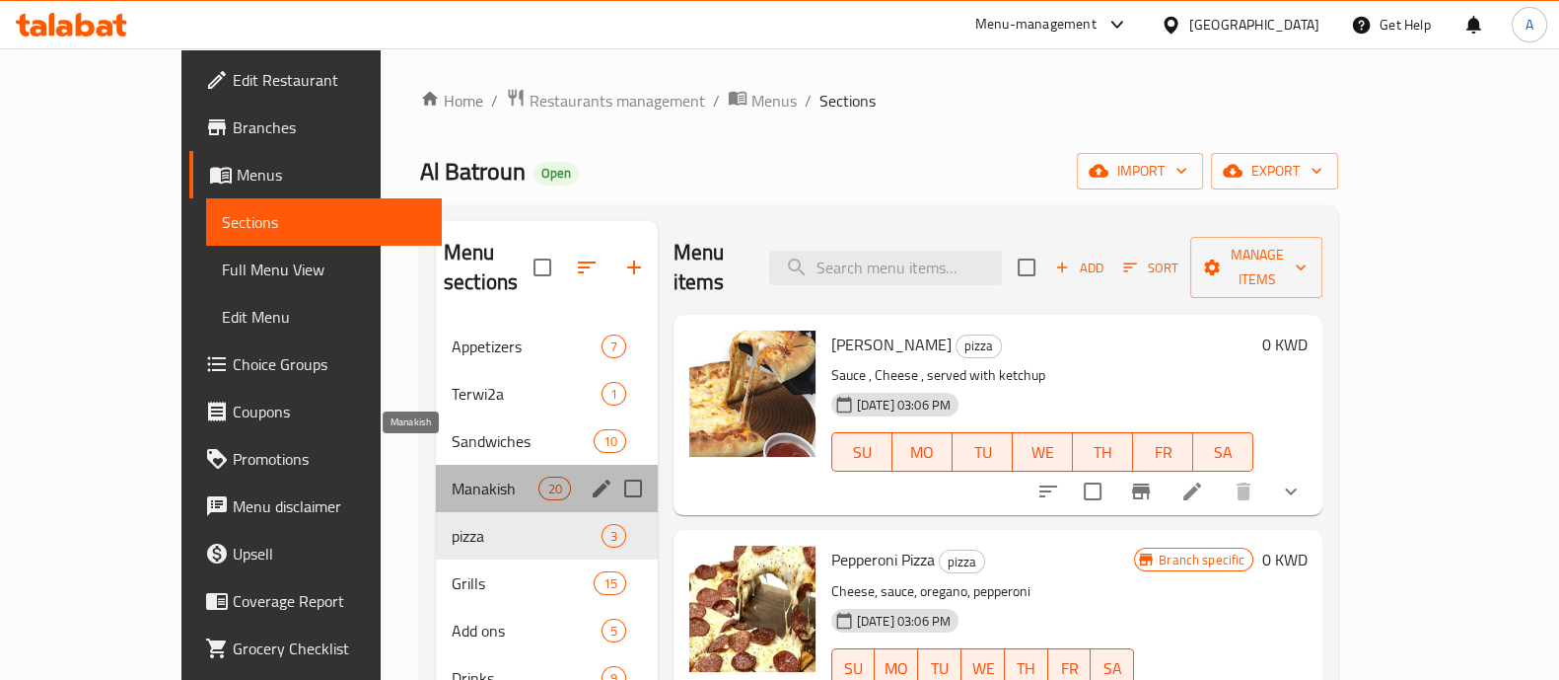
click at [452, 476] on span "Manakish" at bounding box center [496, 488] width 88 height 24
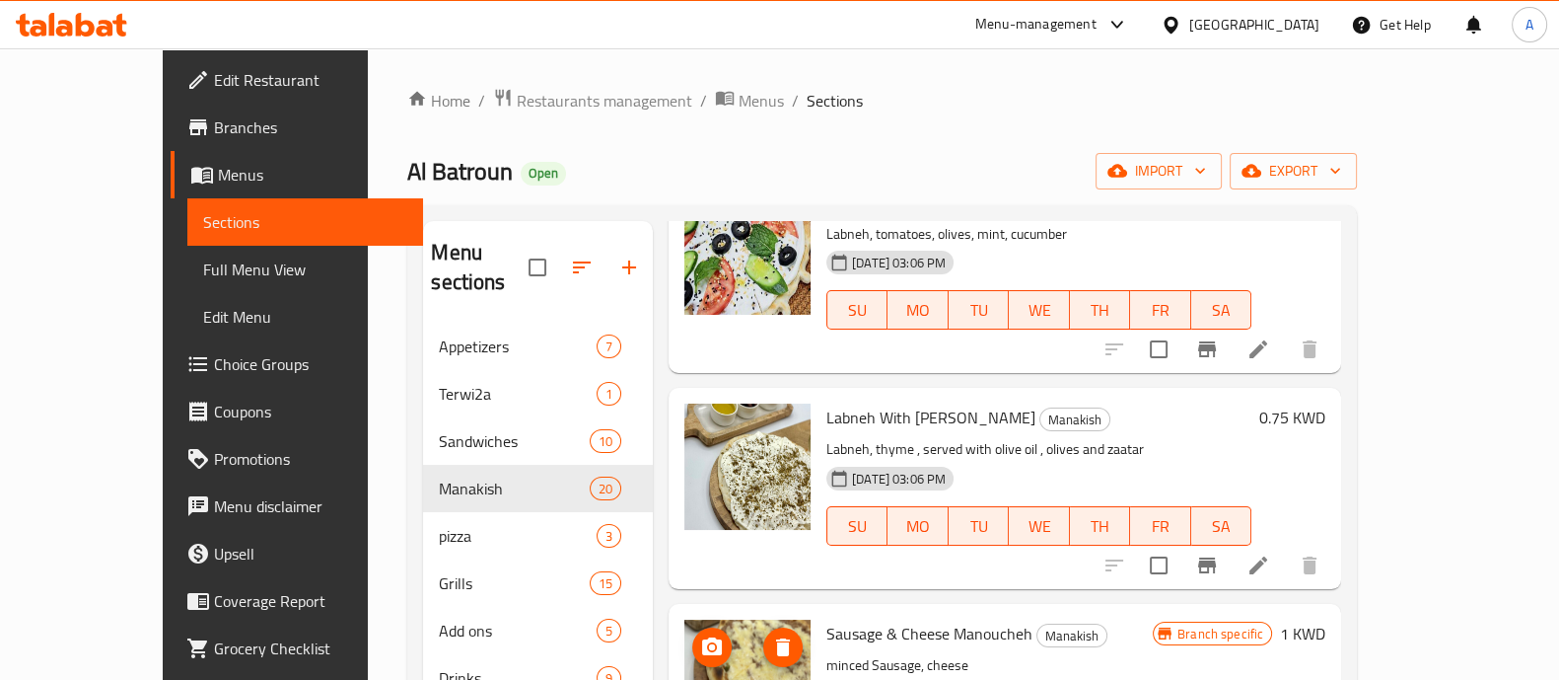
scroll to position [2184, 0]
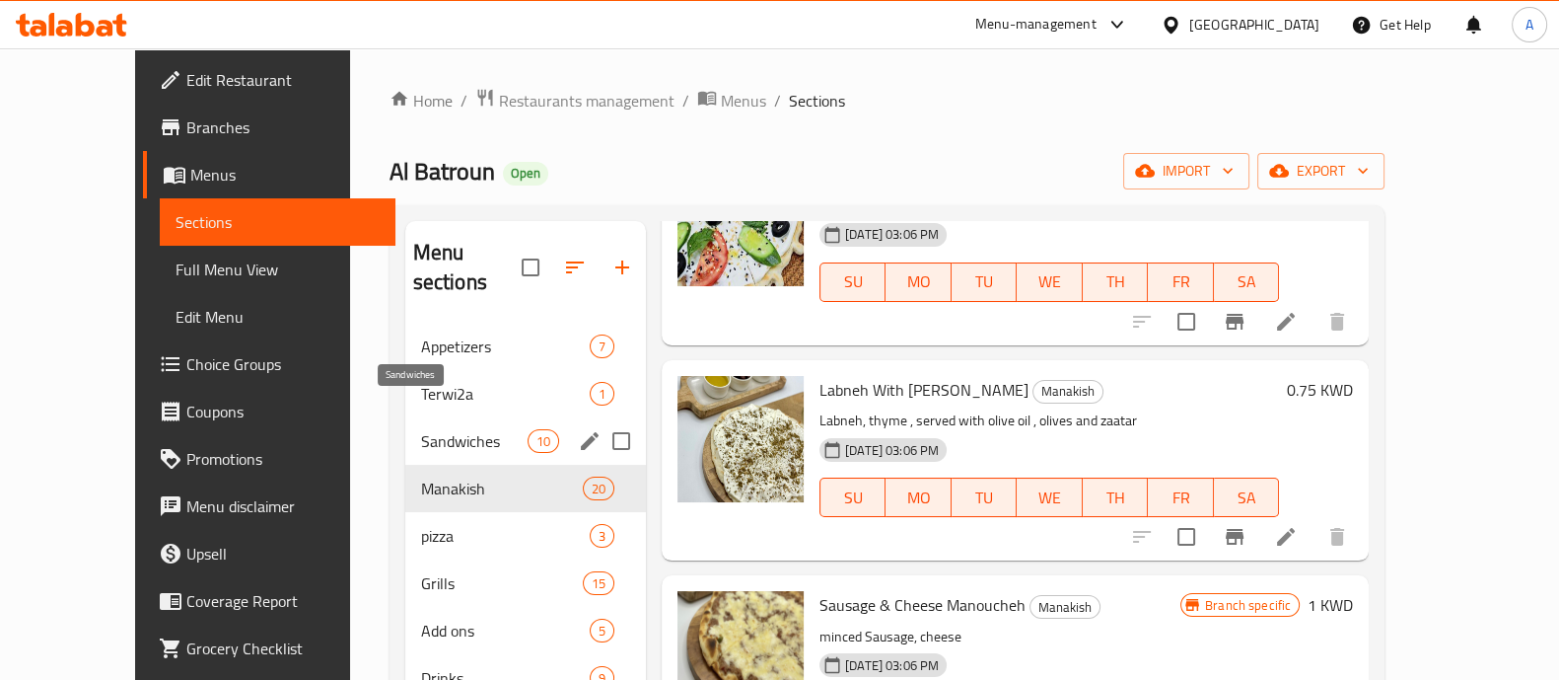
click at [421, 429] on span "Sandwiches" at bounding box center [474, 441] width 107 height 24
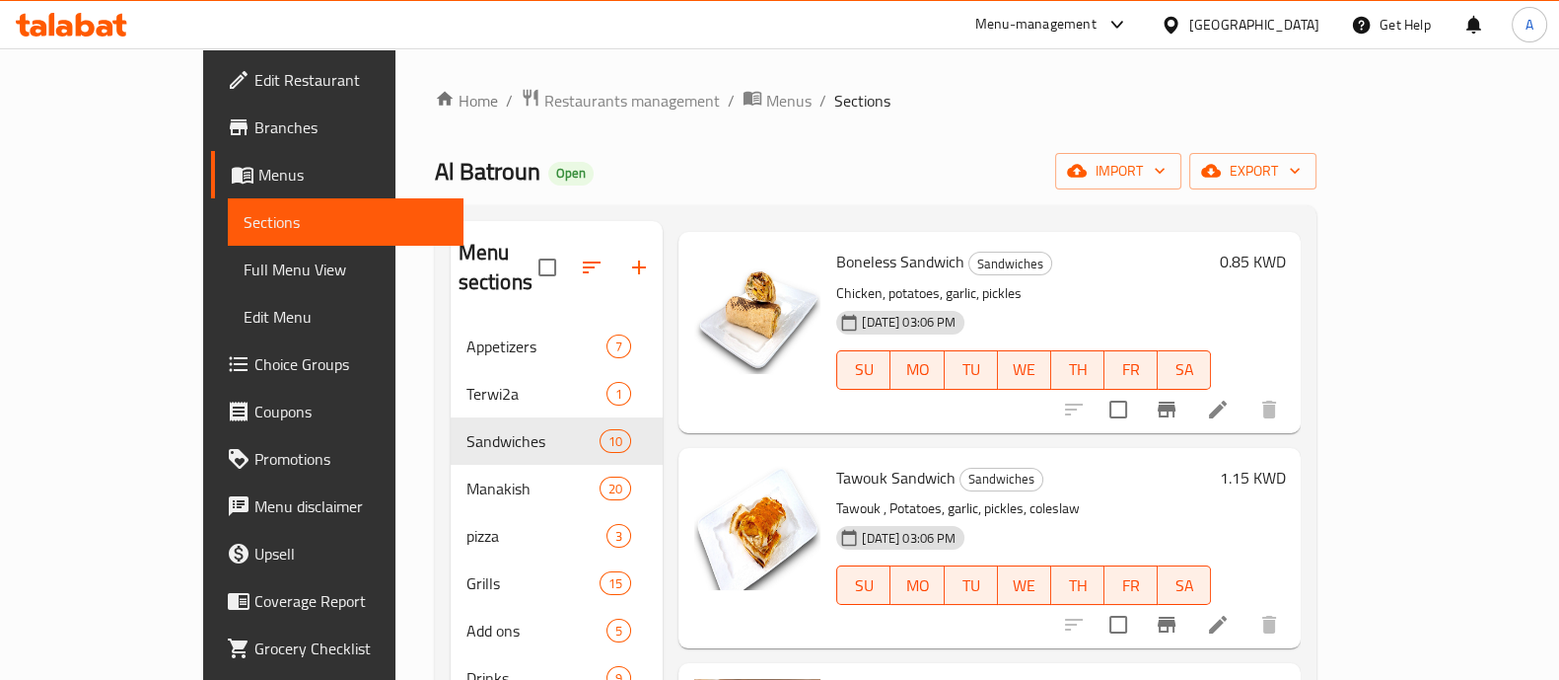
scroll to position [763, 0]
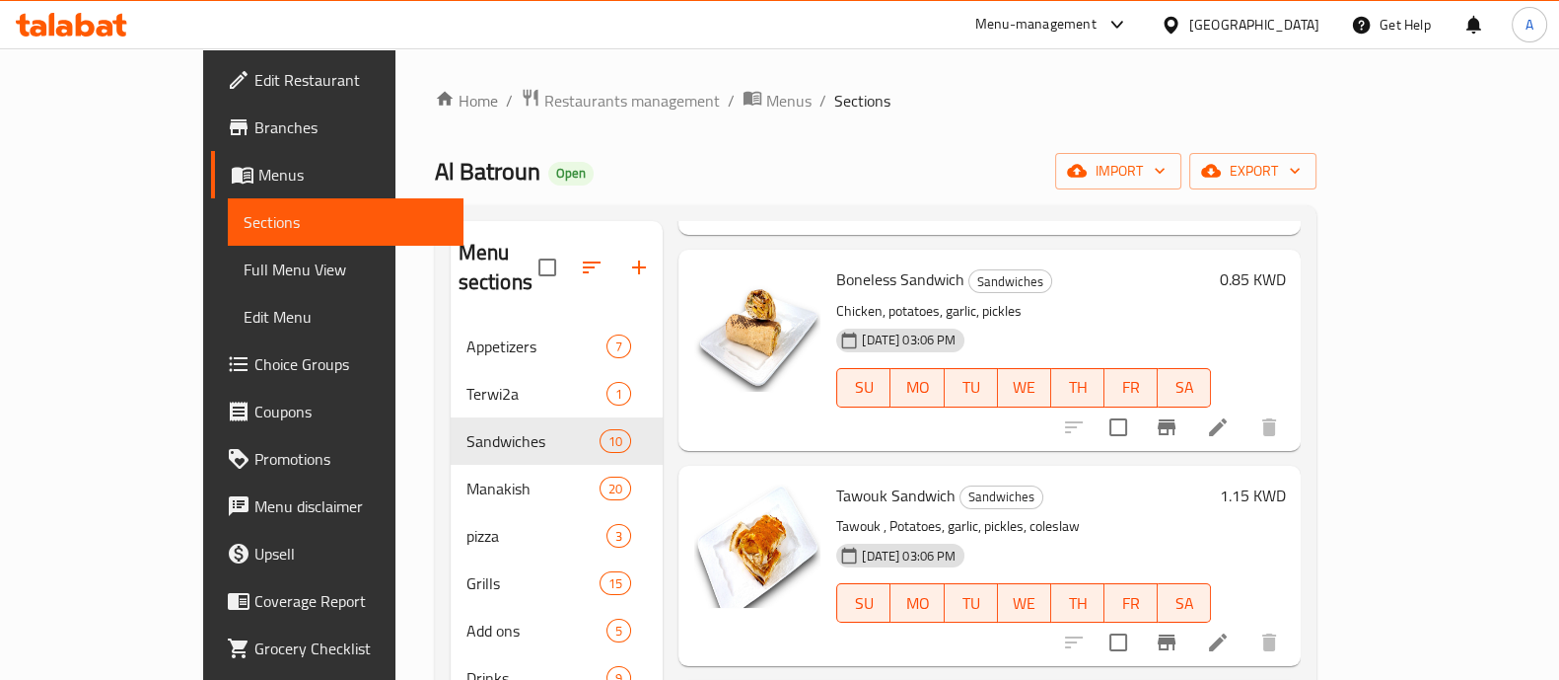
click at [689, 313] on div at bounding box center [758, 349] width 142 height 184
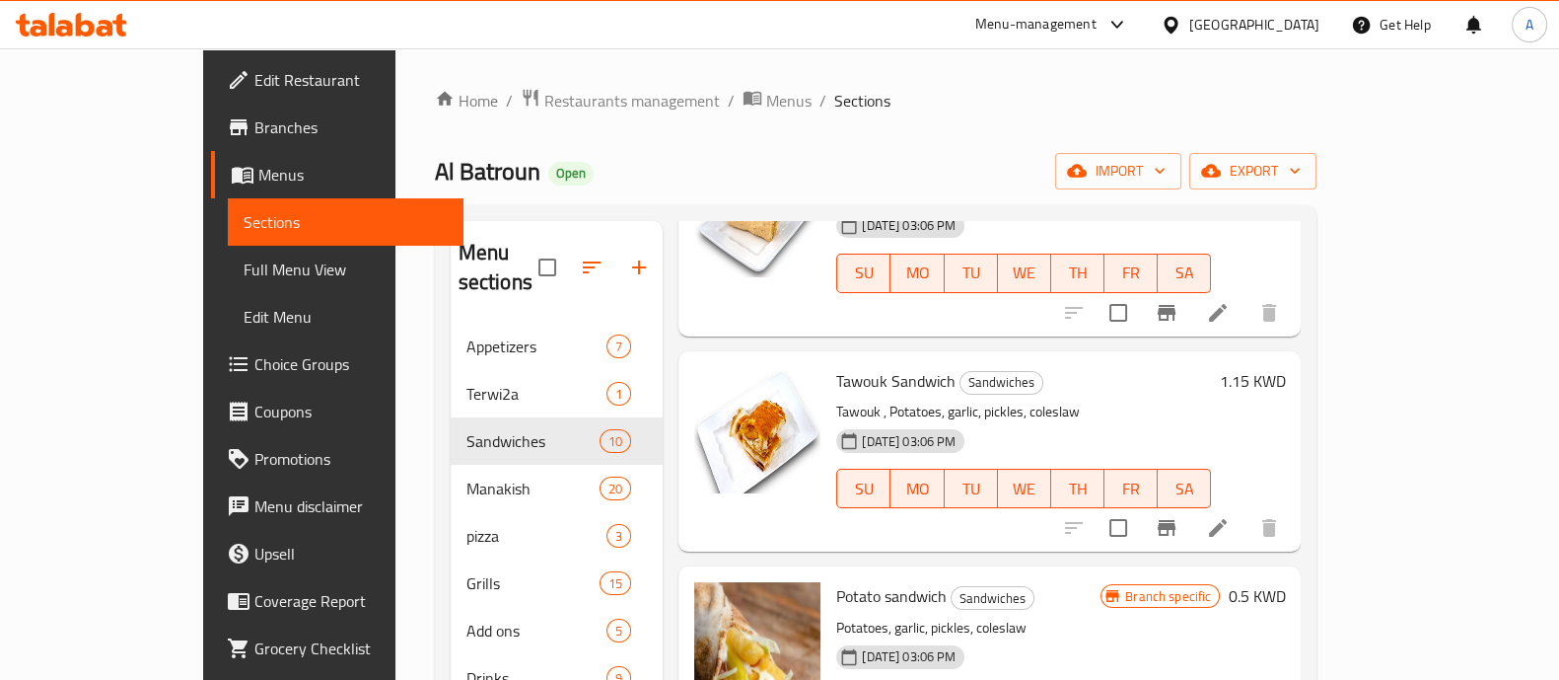
scroll to position [877, 0]
click at [706, 382] on img at bounding box center [757, 431] width 126 height 126
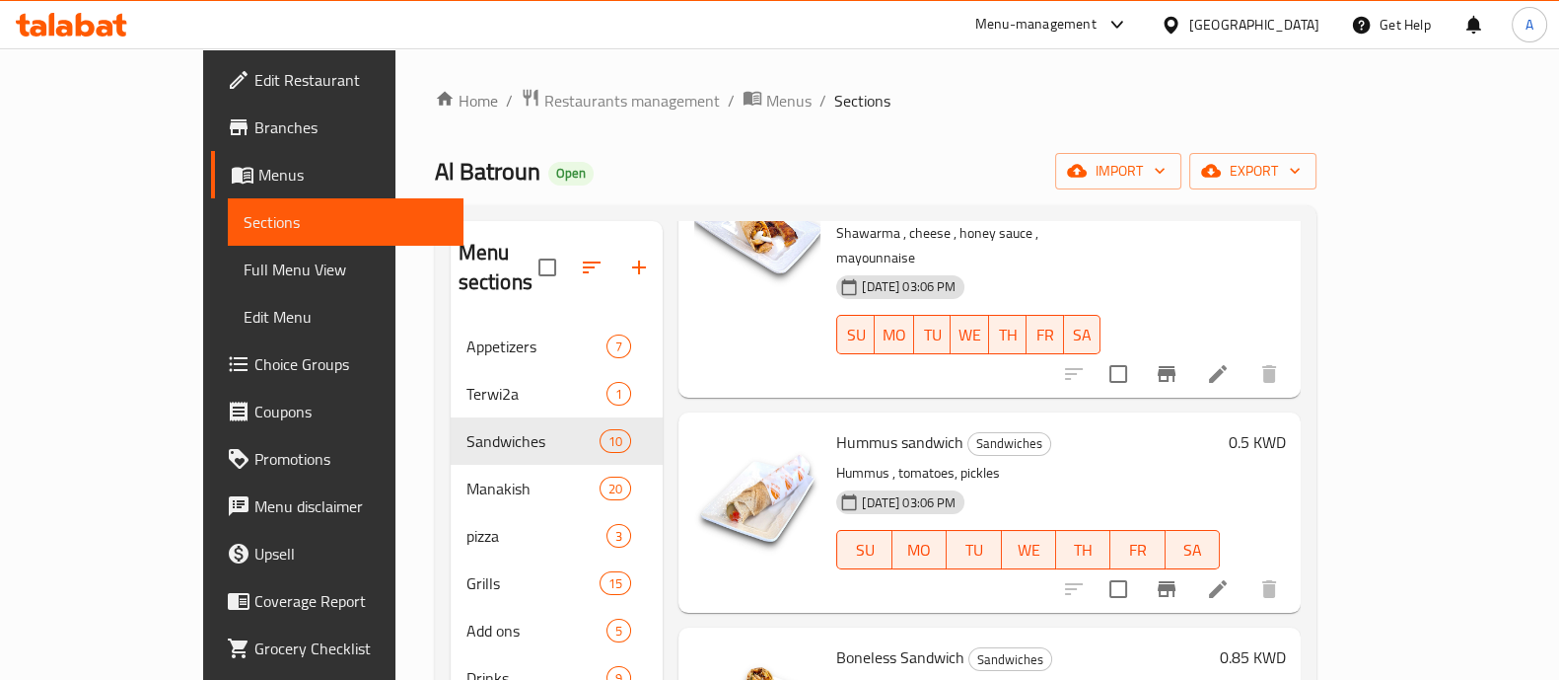
scroll to position [384, 0]
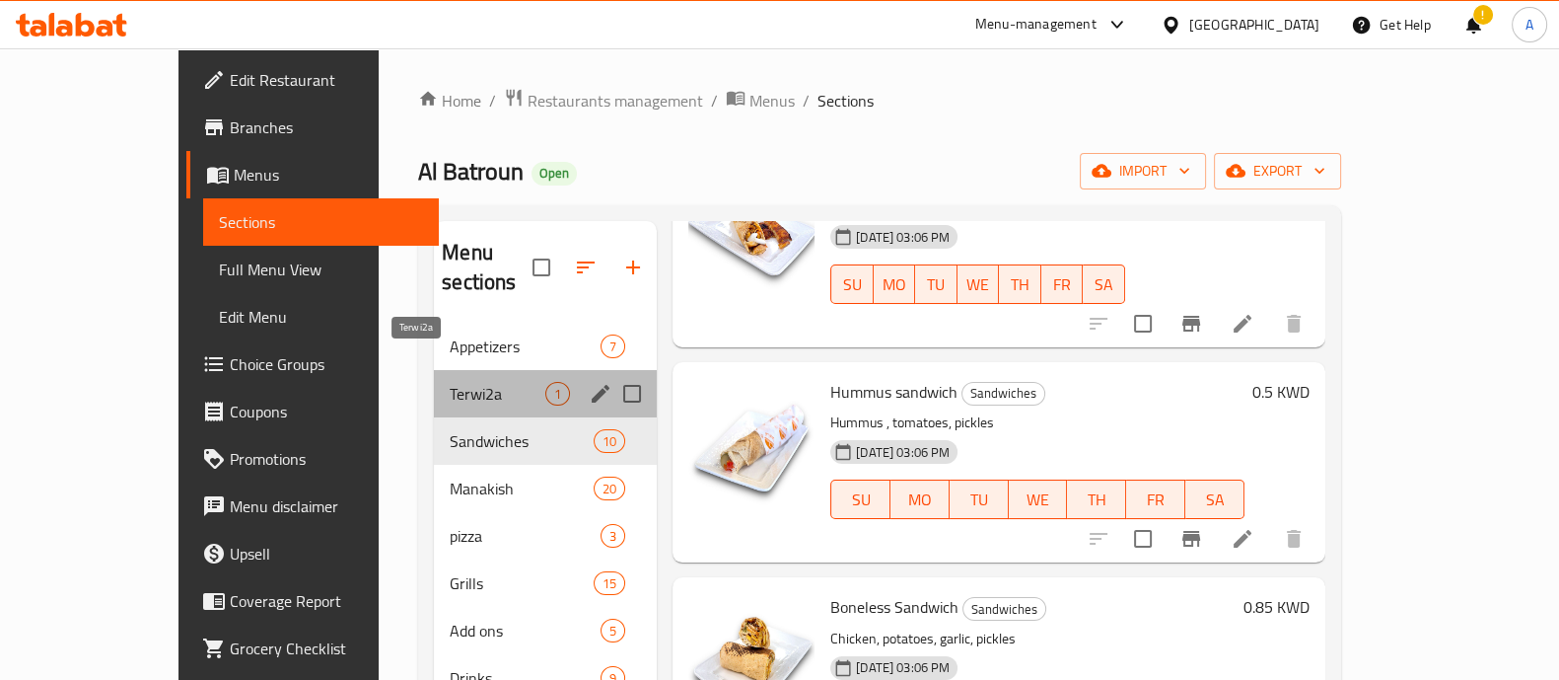
click at [450, 382] on span "Terwi2a" at bounding box center [498, 394] width 96 height 24
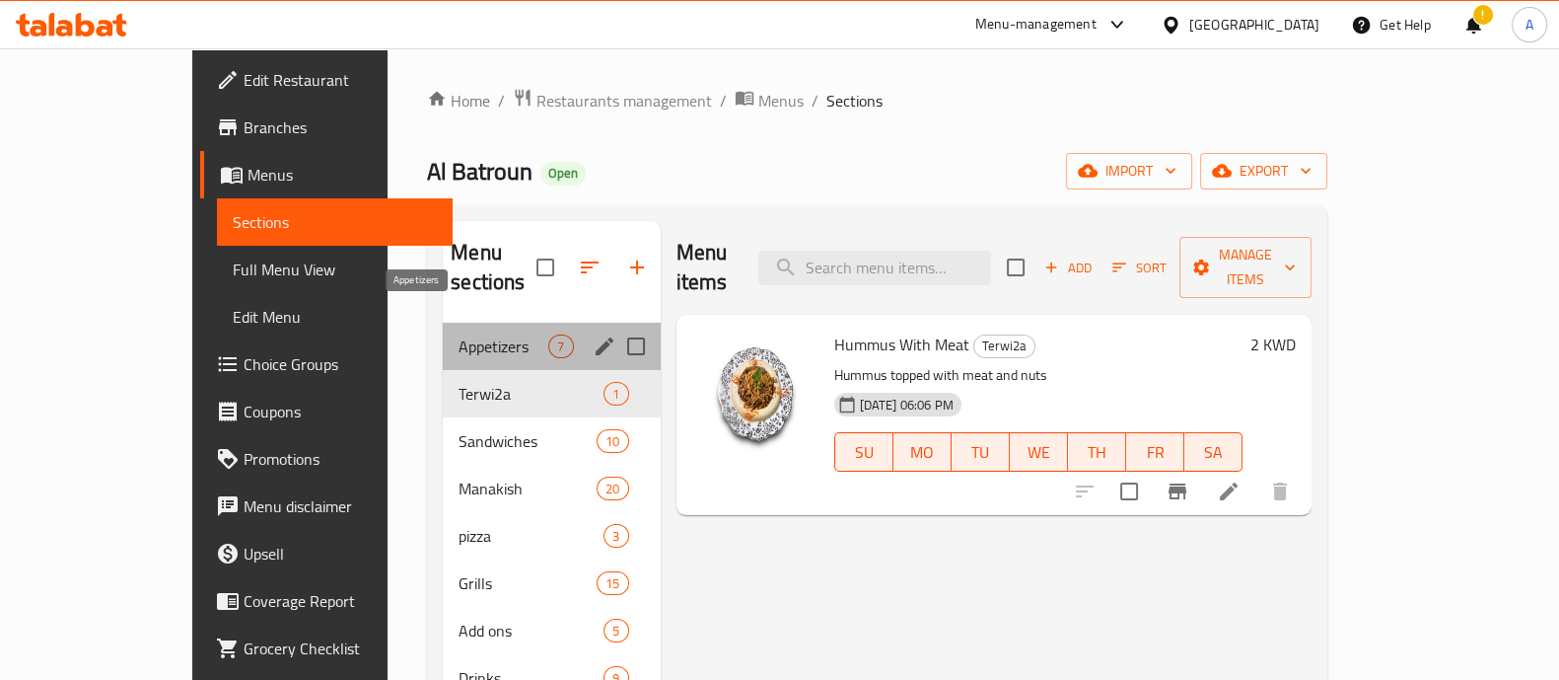
click at [459, 334] on span "Appetizers" at bounding box center [504, 346] width 90 height 24
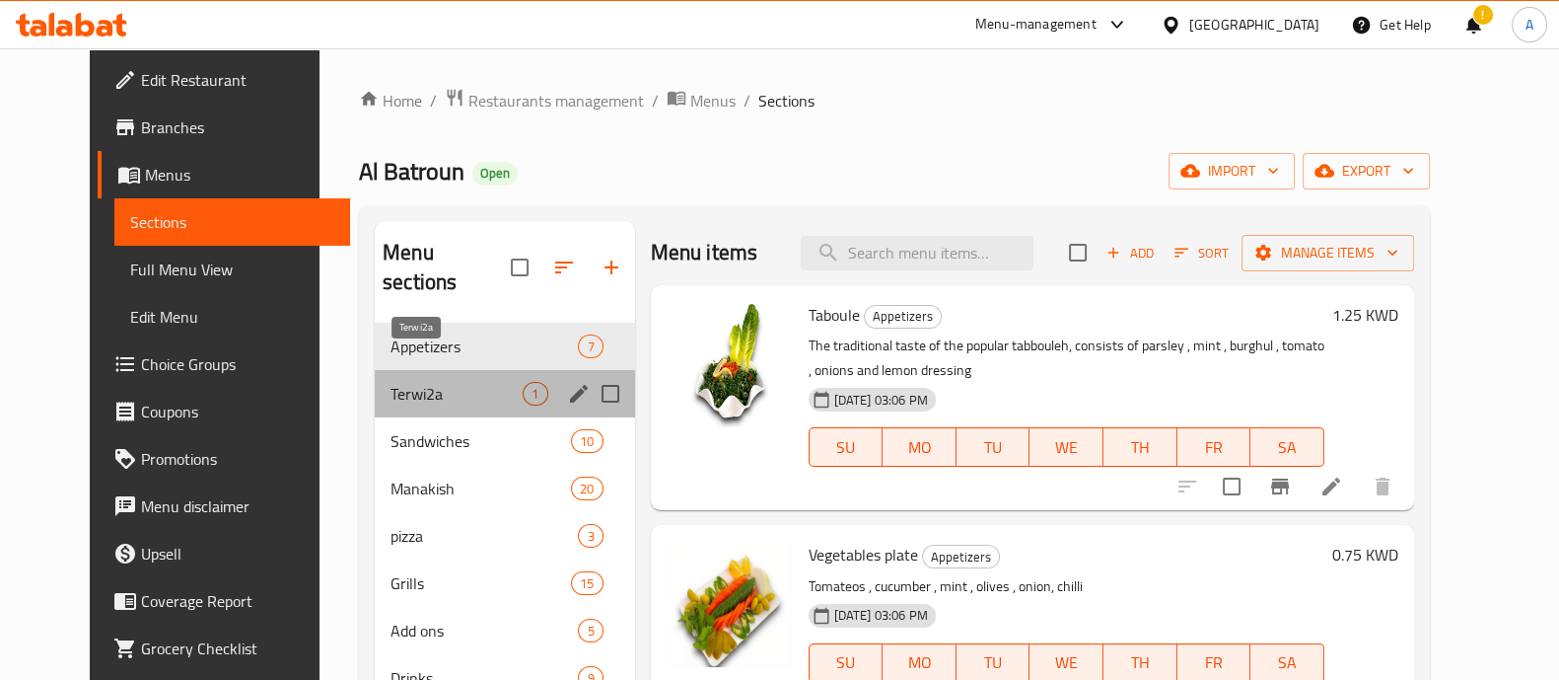
click at [395, 382] on span "Terwi2a" at bounding box center [457, 394] width 132 height 24
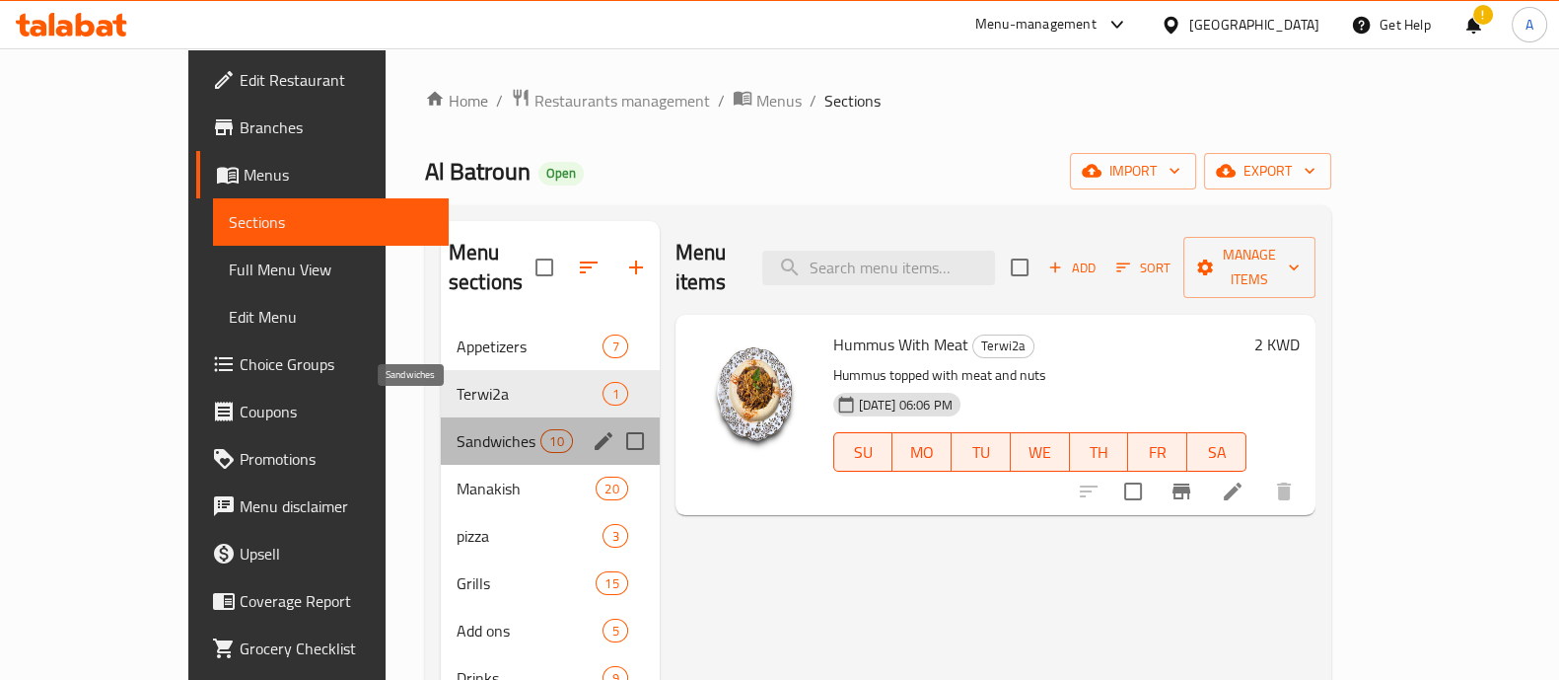
click at [457, 429] on span "Sandwiches" at bounding box center [499, 441] width 84 height 24
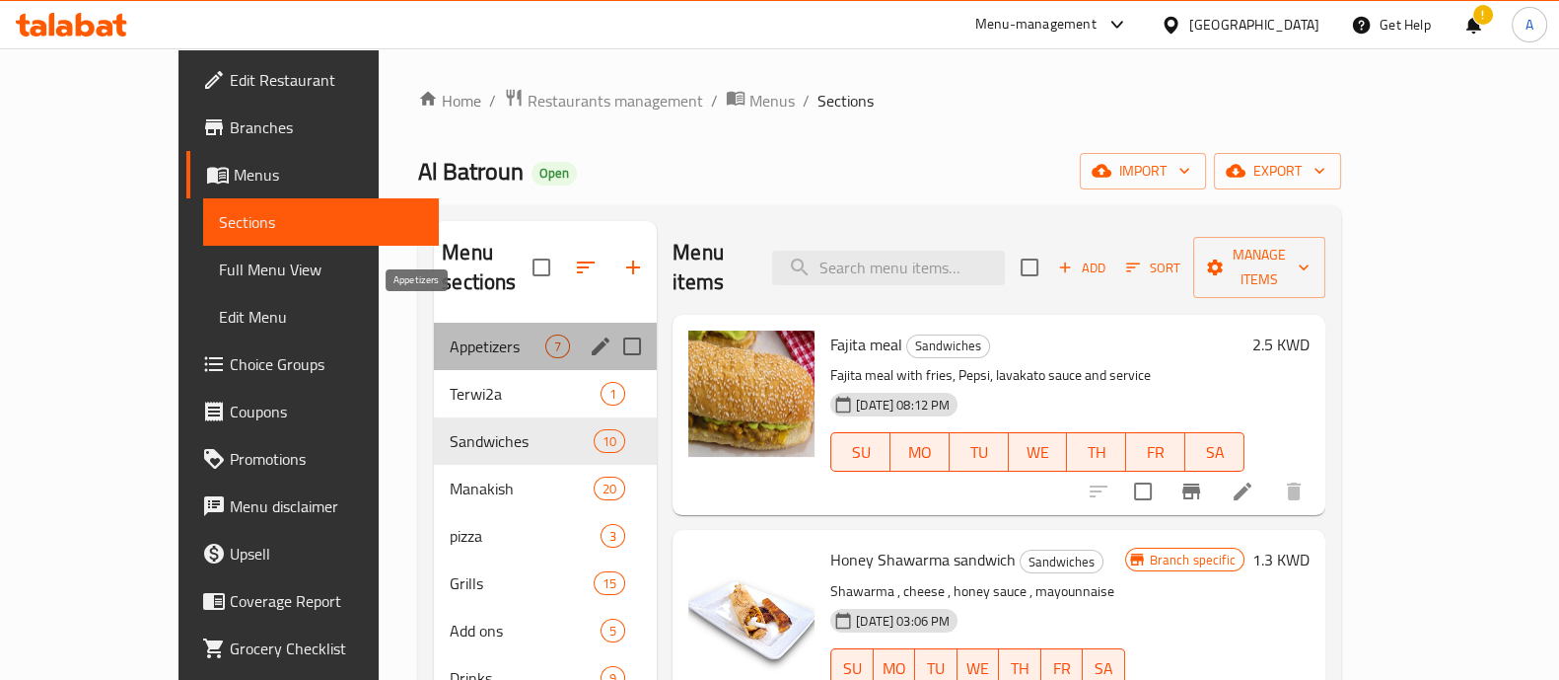
click at [450, 334] on span "Appetizers" at bounding box center [498, 346] width 96 height 24
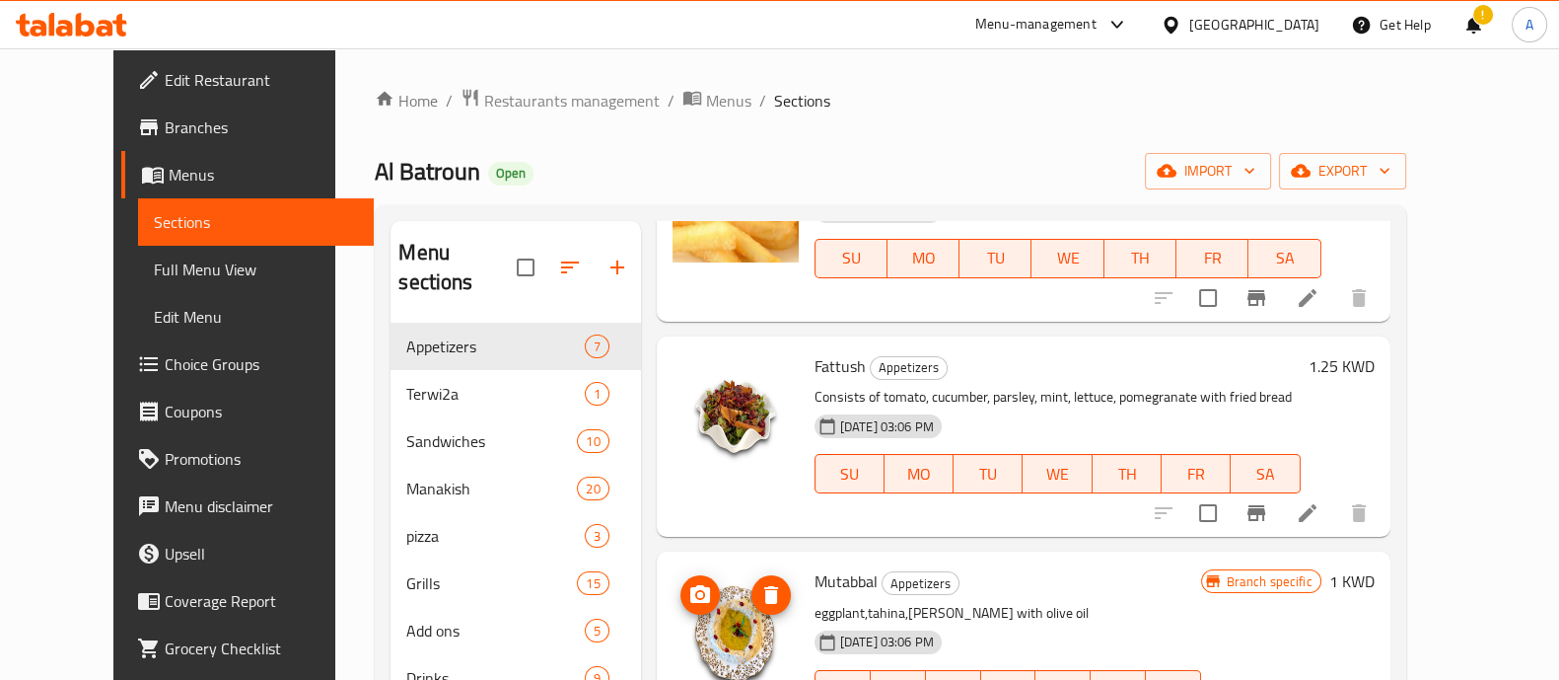
scroll to position [902, 0]
